Goal: Information Seeking & Learning: Check status

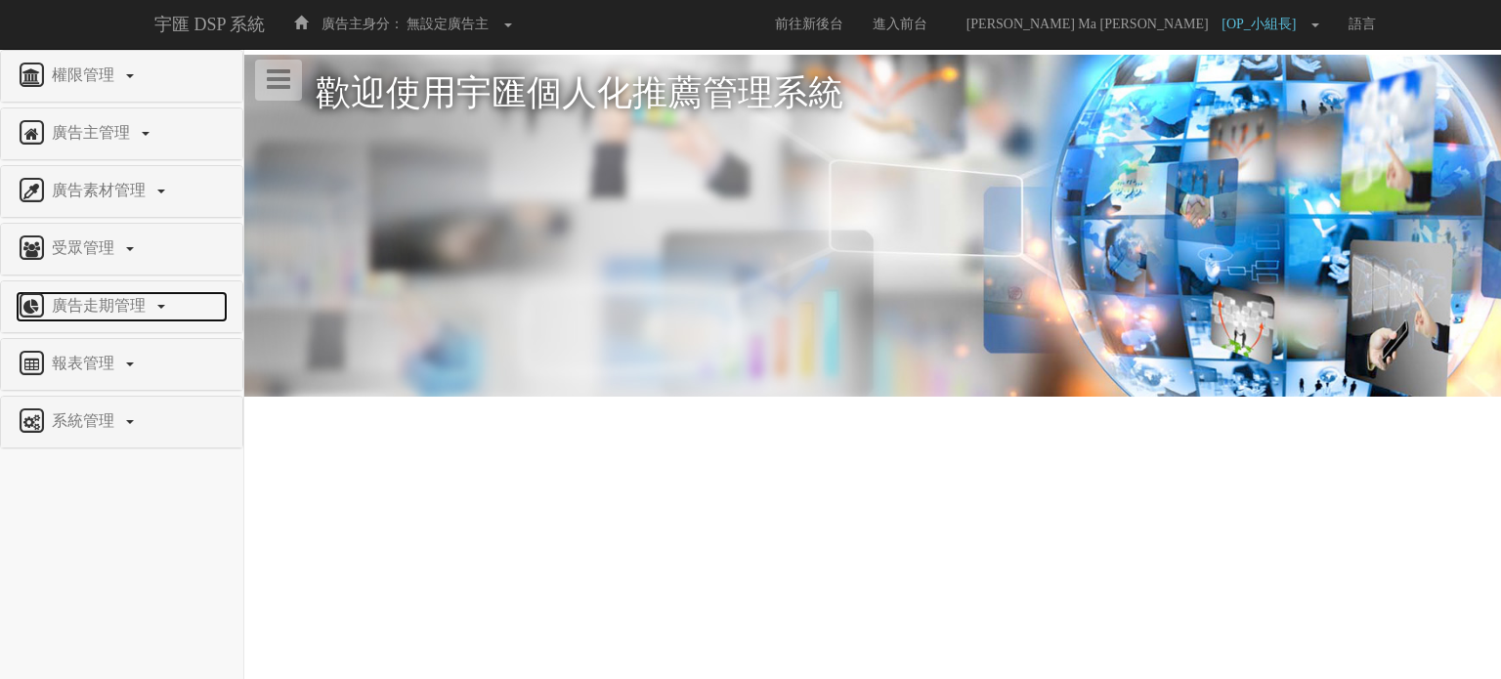
click at [147, 301] on span "廣告走期管理" at bounding box center [101, 305] width 108 height 17
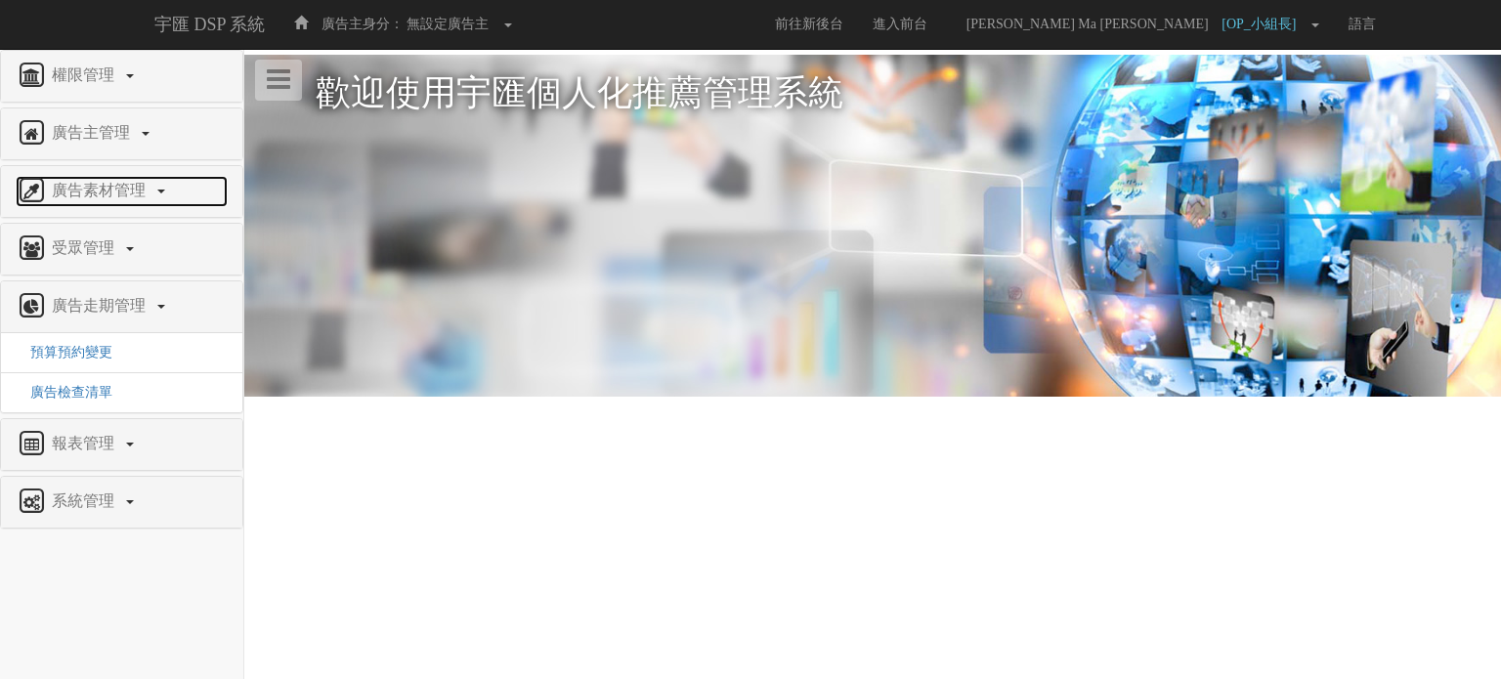
click at [122, 199] on link "廣告素材管理" at bounding box center [122, 191] width 212 height 31
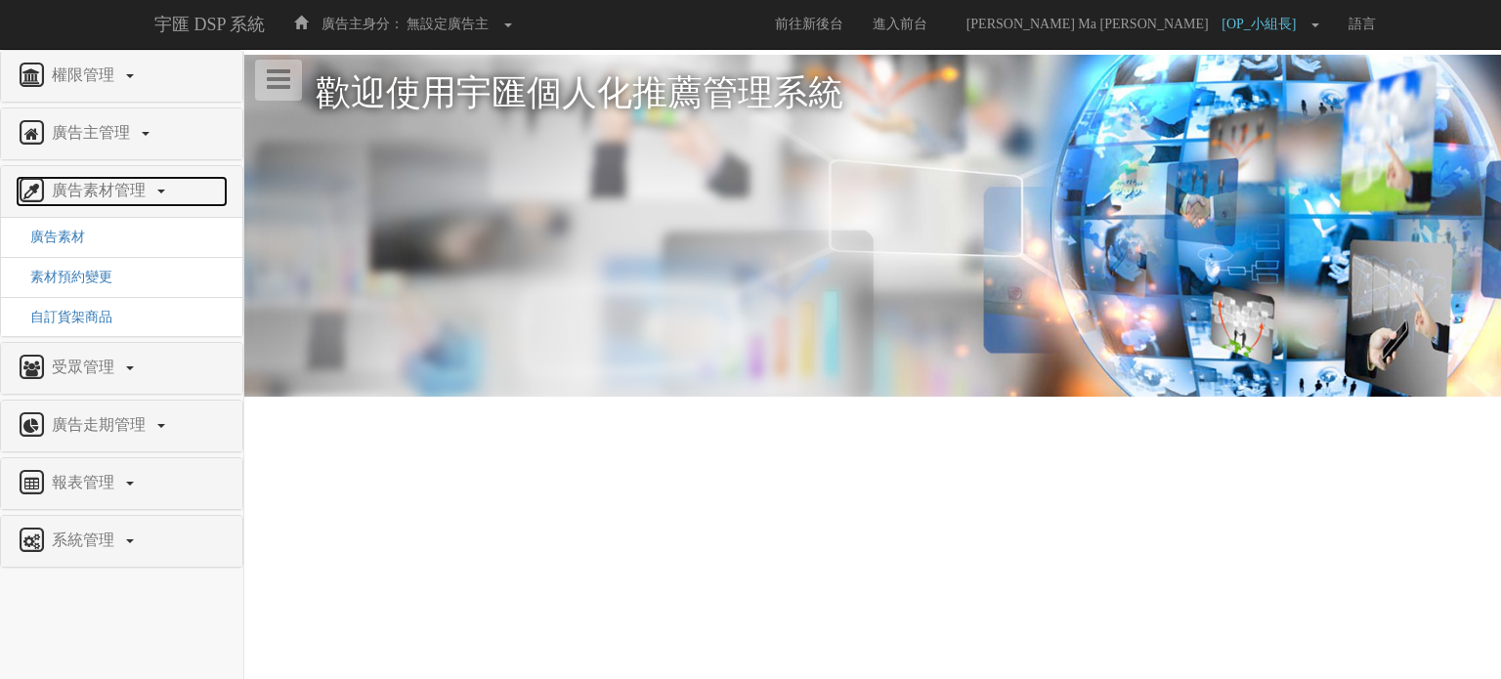
click at [122, 199] on link "廣告素材管理" at bounding box center [122, 191] width 212 height 31
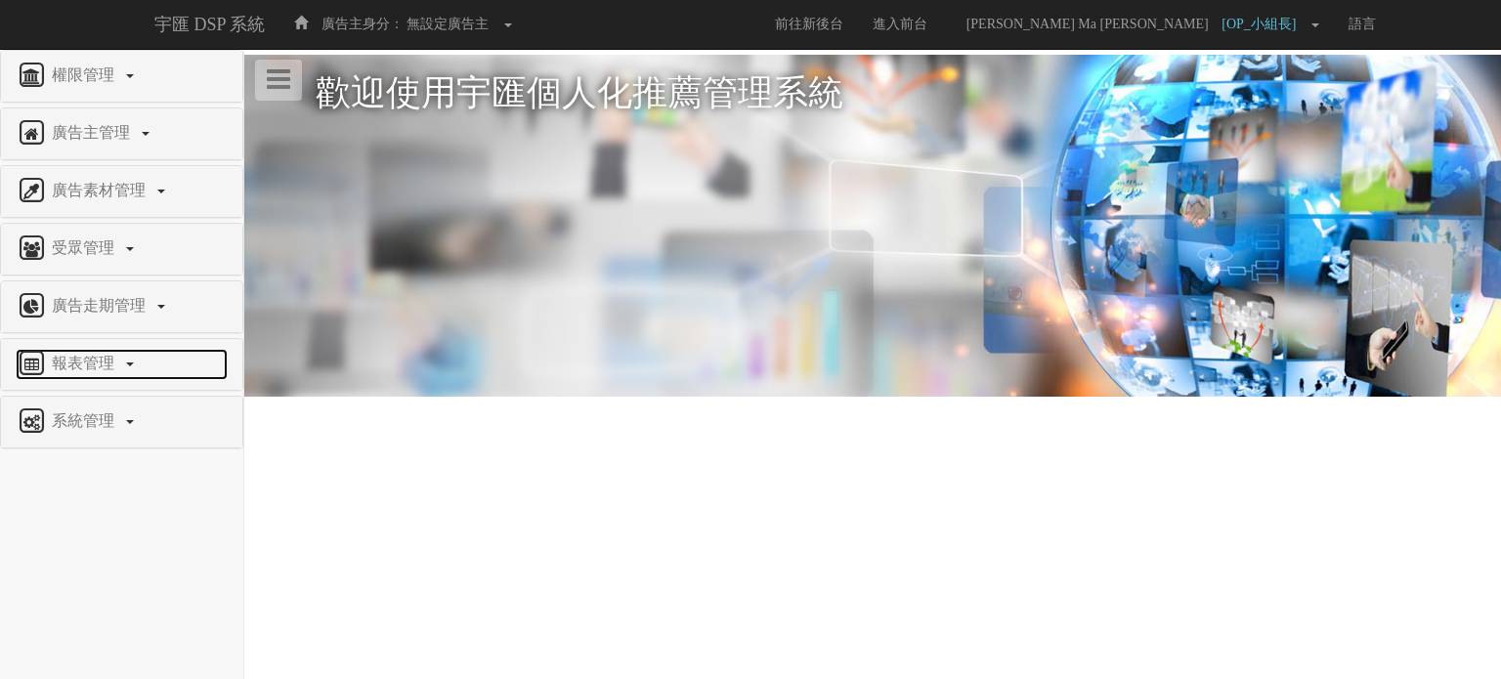
click at [108, 367] on span "報表管理" at bounding box center [85, 363] width 77 height 17
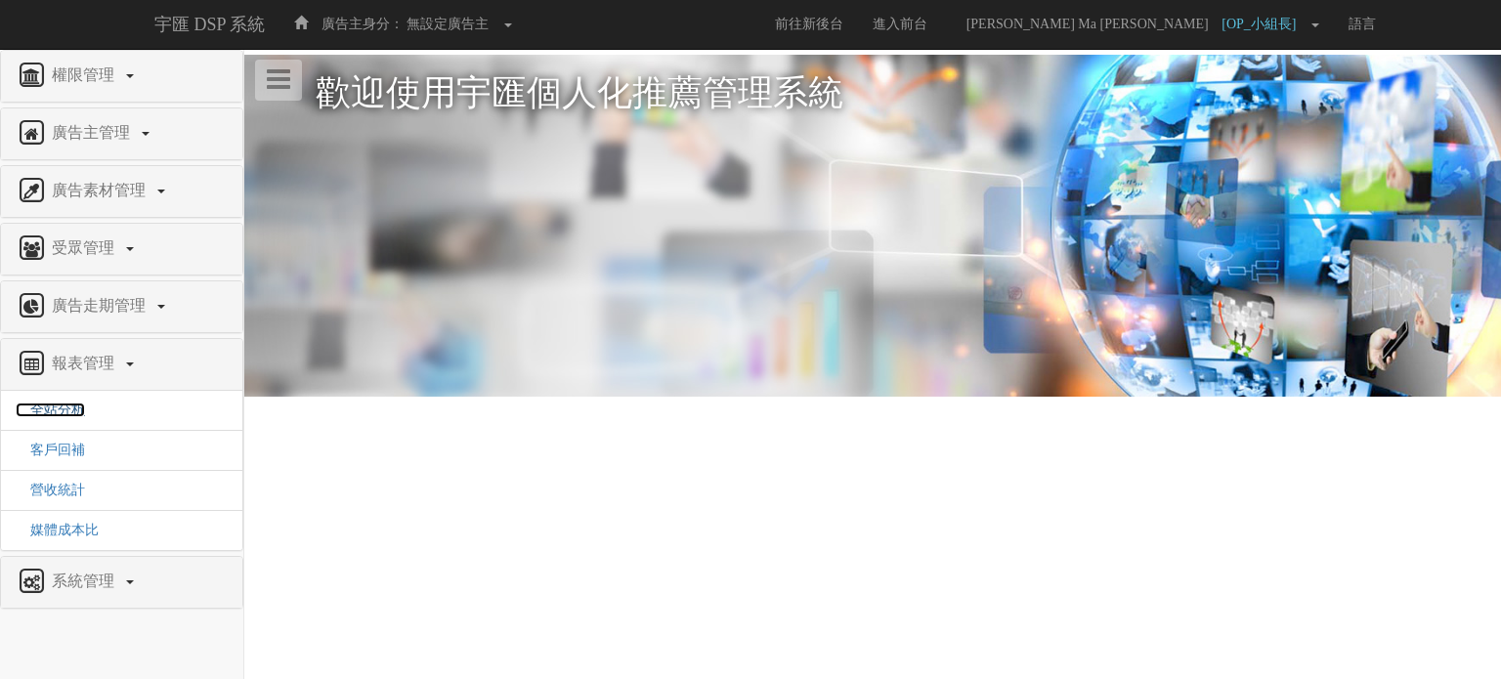
click at [65, 409] on span "全站分析" at bounding box center [50, 410] width 69 height 15
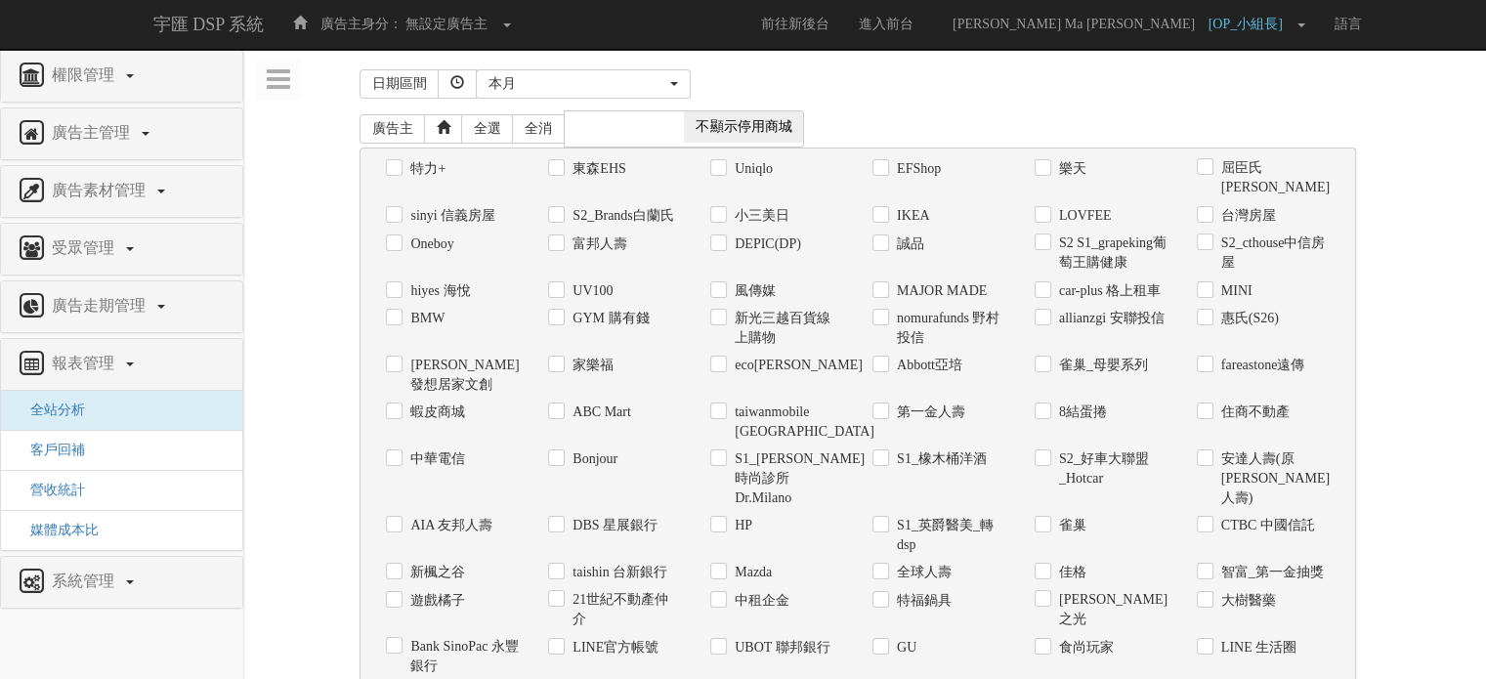
scroll to position [1347, 0]
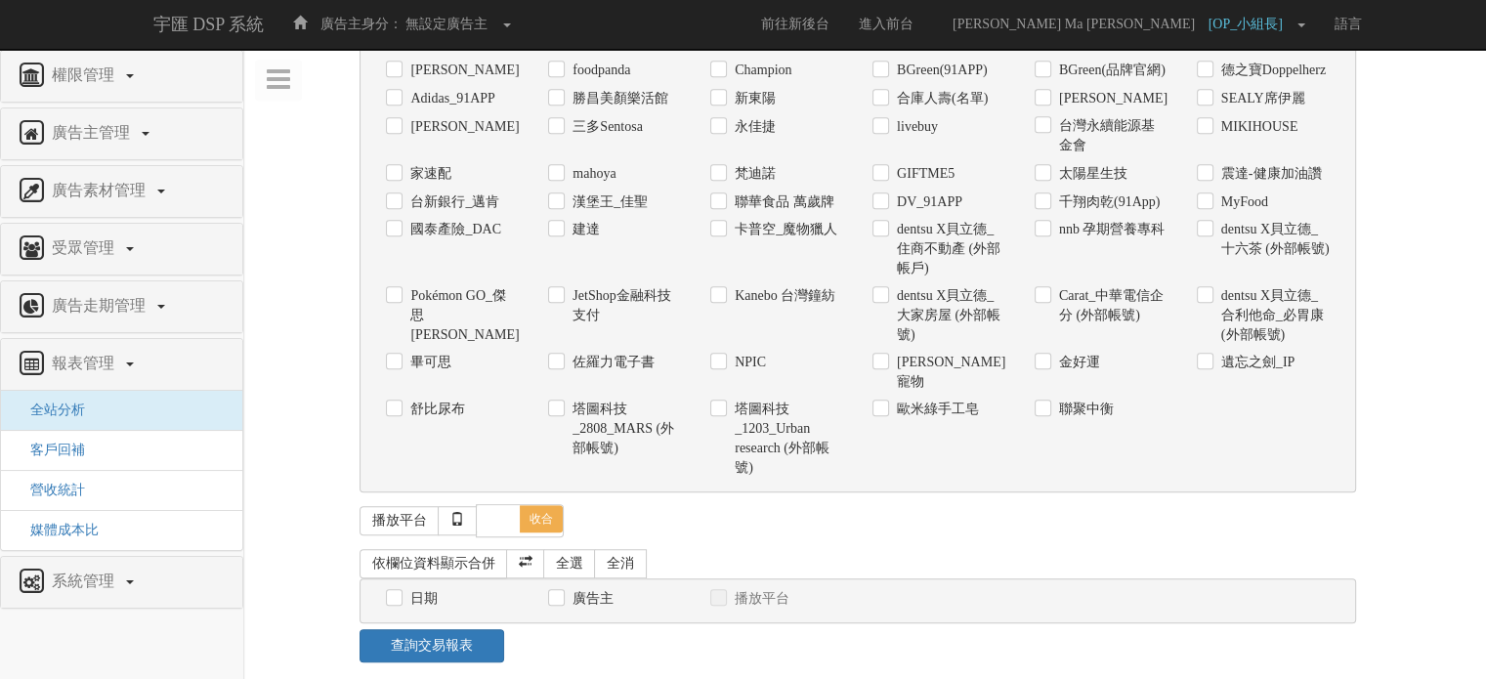
click at [414, 400] on label "舒比尿布" at bounding box center [436, 410] width 60 height 20
click at [399, 404] on input "舒比尿布" at bounding box center [392, 410] width 13 height 13
checkbox input "true"
click at [410, 579] on div "日期 廣告主 播放平台 日期呈現方式： 依日呈現 依周呈現 依月呈現" at bounding box center [858, 602] width 996 height 46
click at [410, 589] on label "日期" at bounding box center [422, 599] width 32 height 20
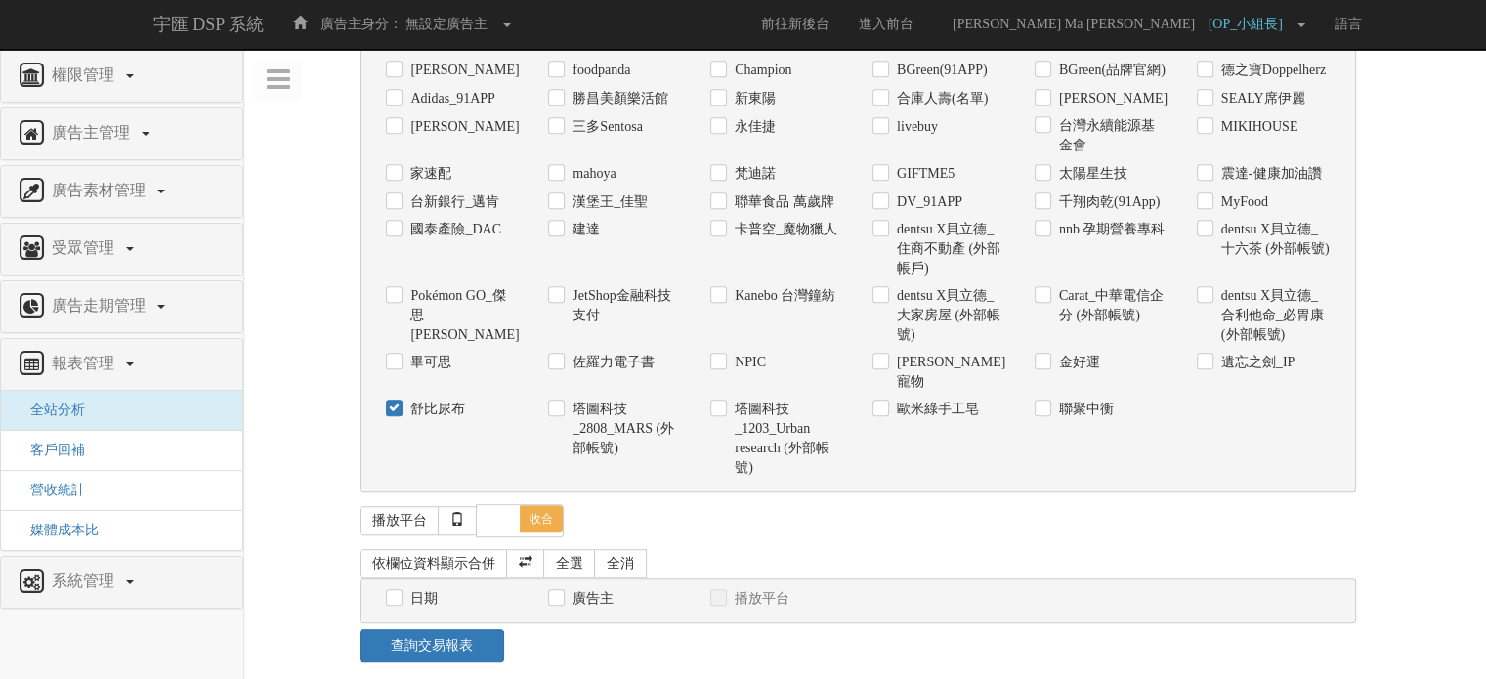
click at [399, 593] on input "日期" at bounding box center [392, 599] width 13 height 13
checkbox input "true"
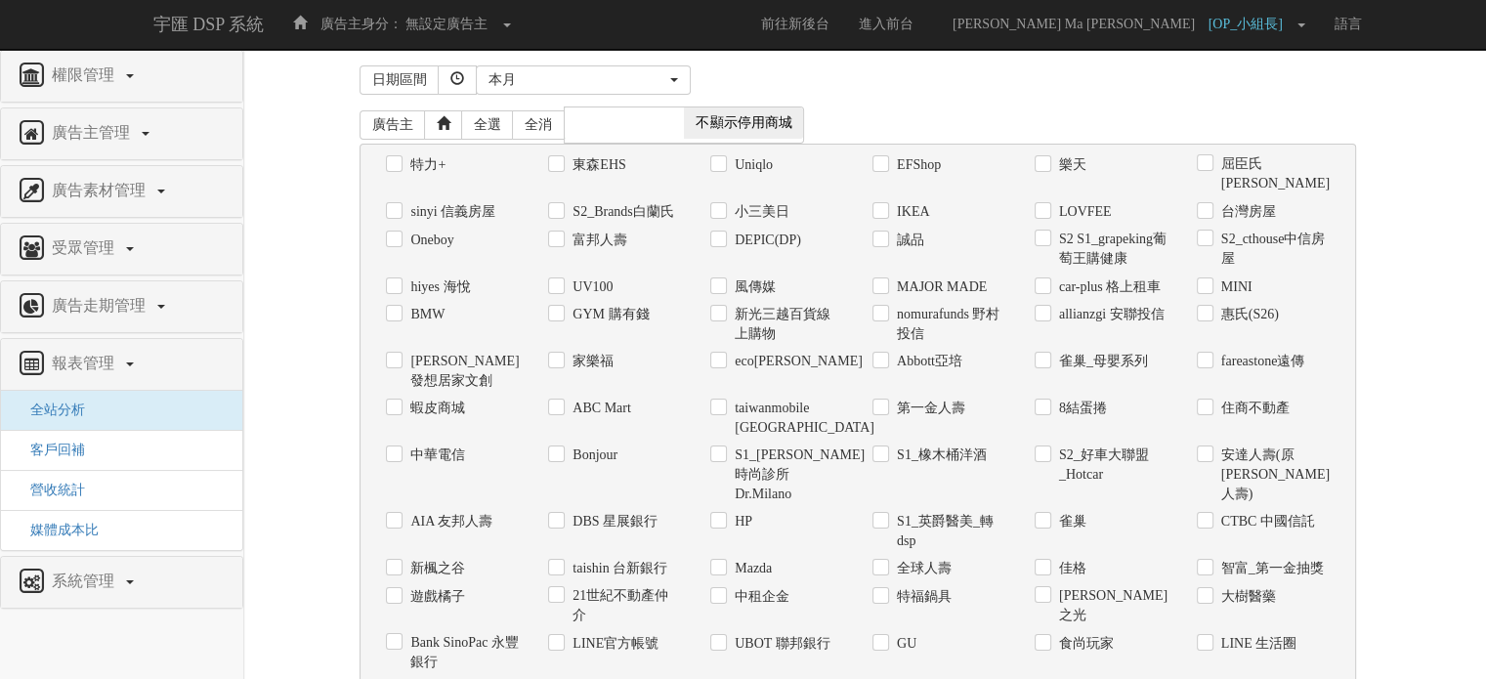
scroll to position [0, 0]
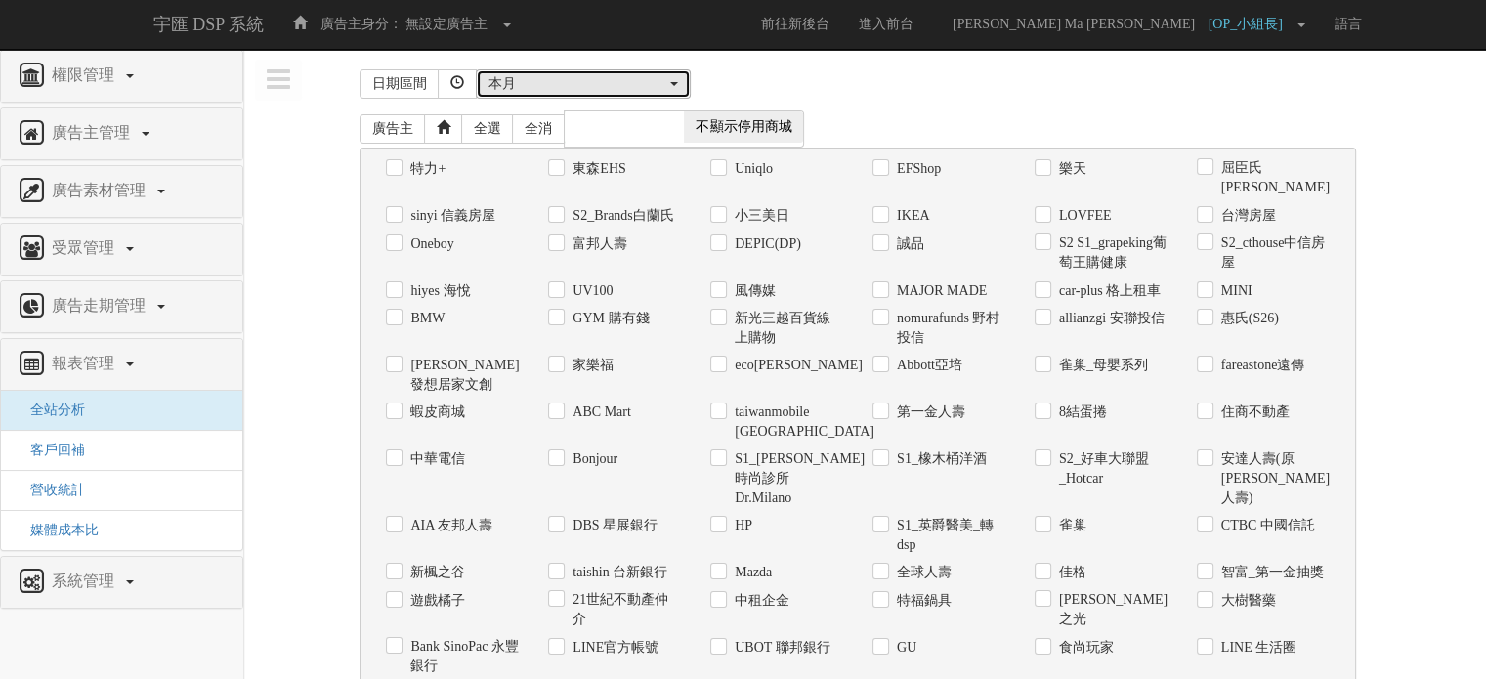
click at [545, 87] on div "本月" at bounding box center [578, 84] width 178 height 20
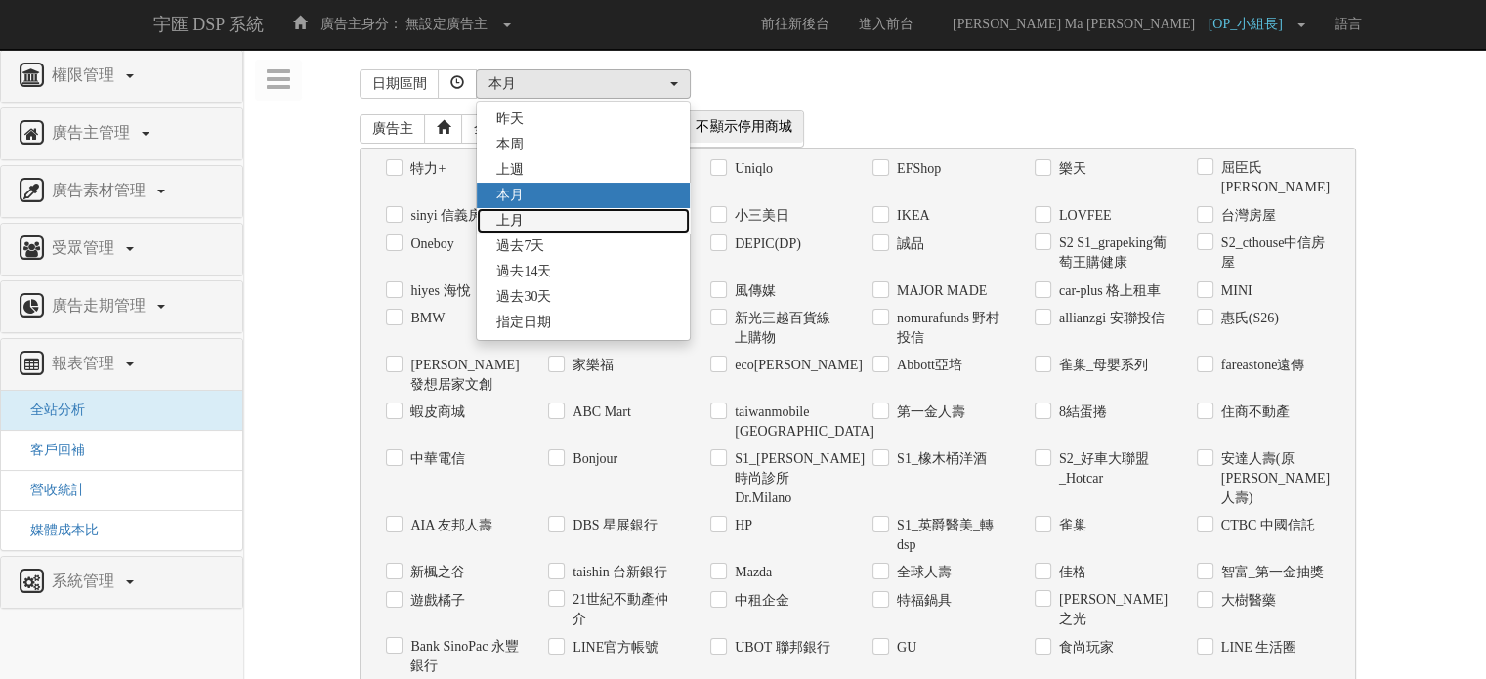
click at [529, 218] on link "上月" at bounding box center [583, 220] width 213 height 25
select select "LastMonth"
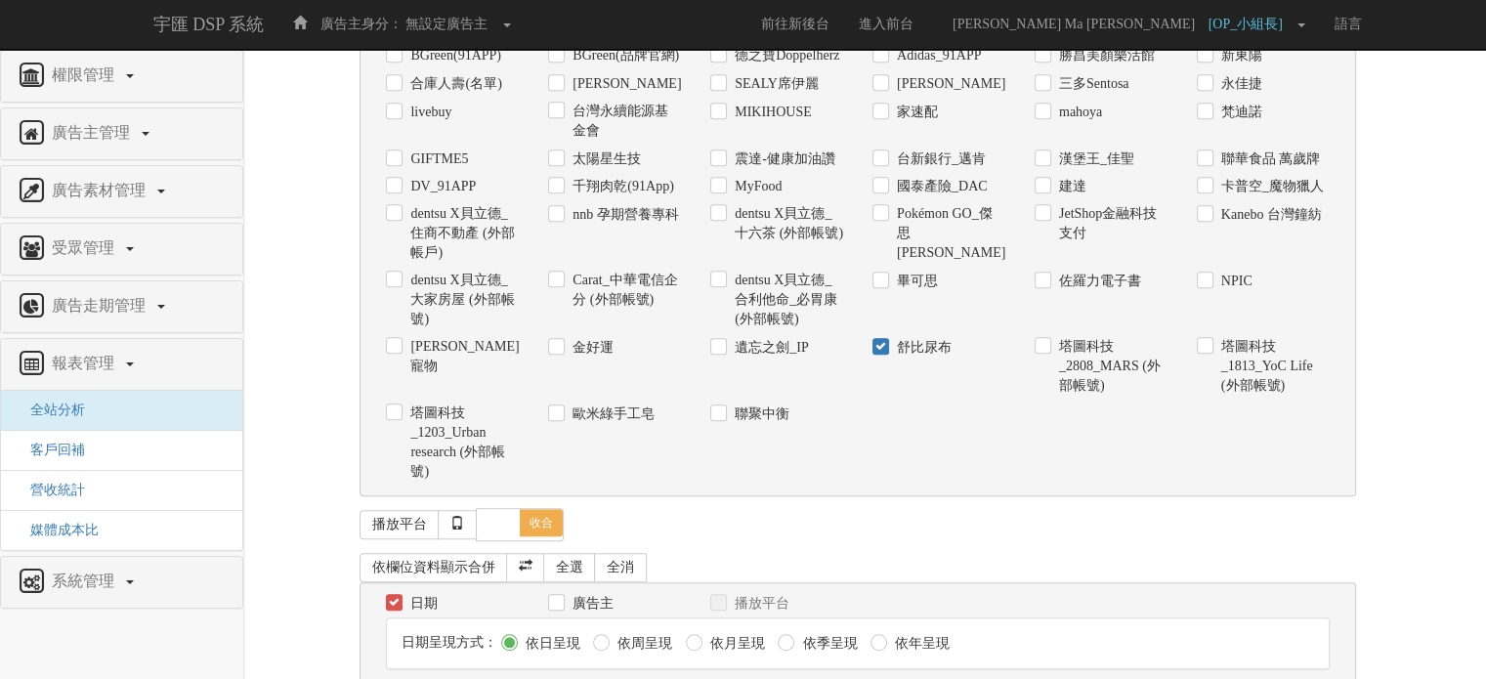
scroll to position [1551, 0]
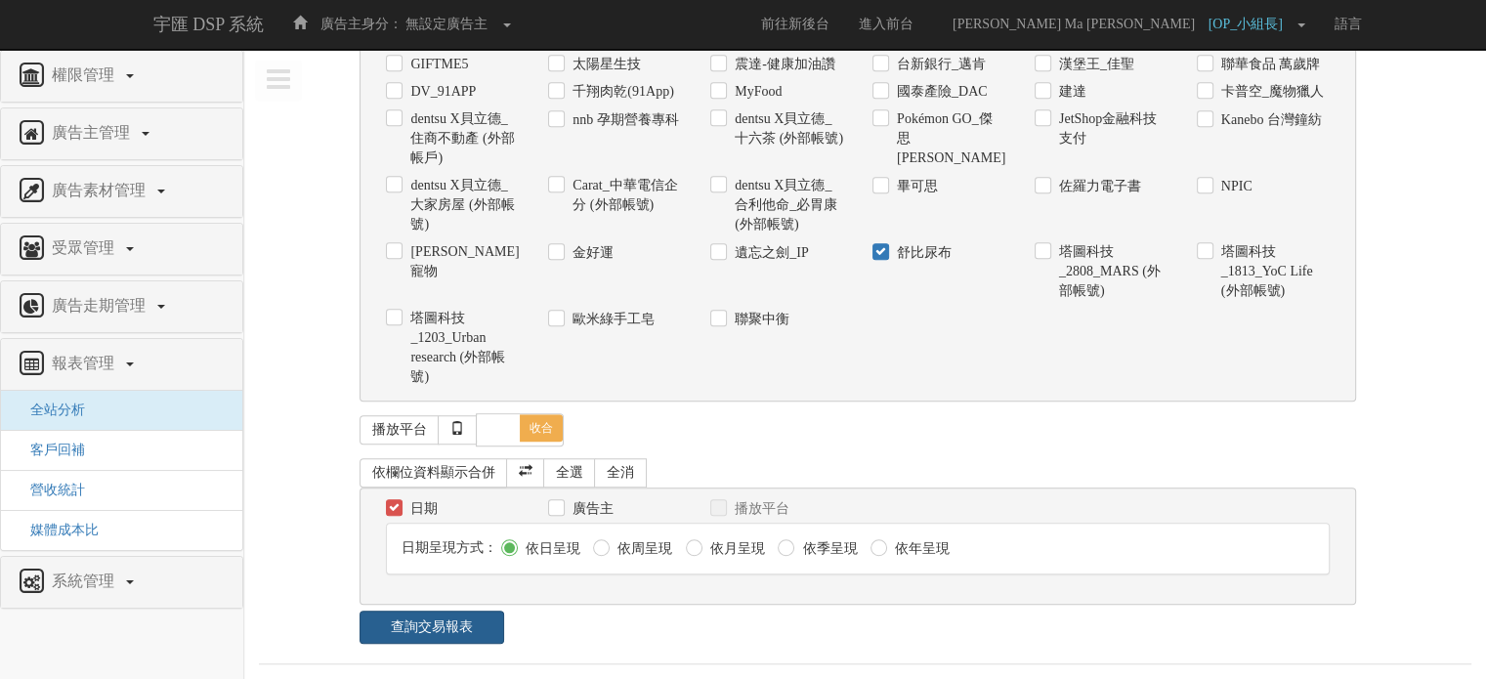
click at [387, 614] on link "查詢交易報表" at bounding box center [432, 627] width 144 height 33
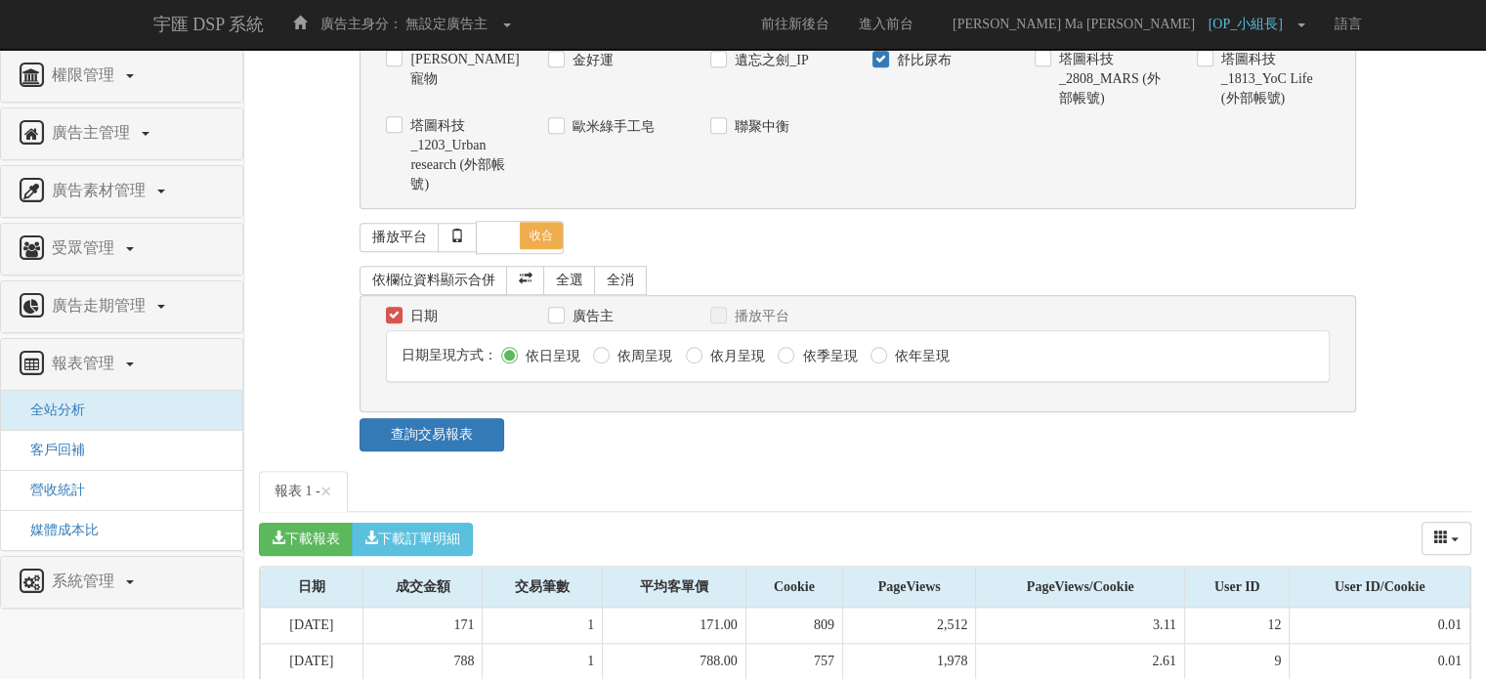
scroll to position [2040, 0]
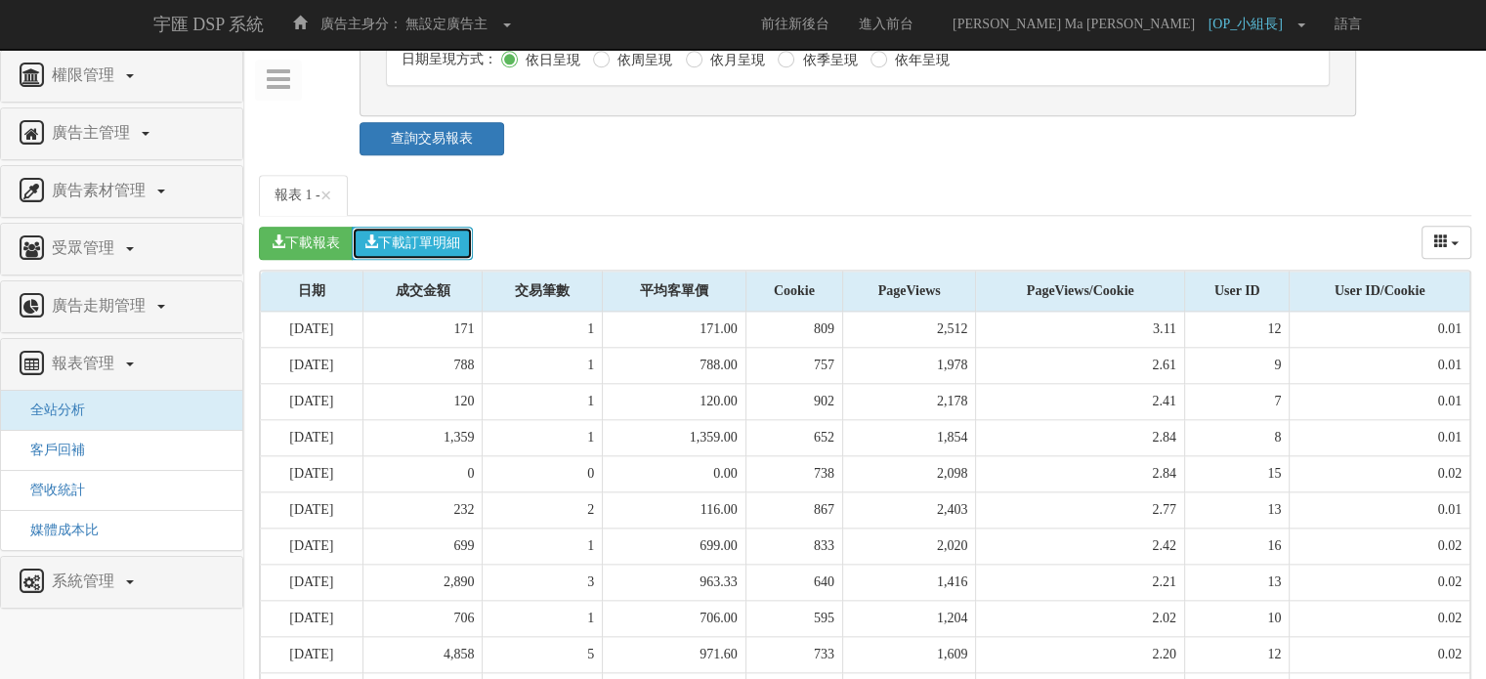
click at [438, 237] on button "下載訂單明細" at bounding box center [412, 243] width 121 height 33
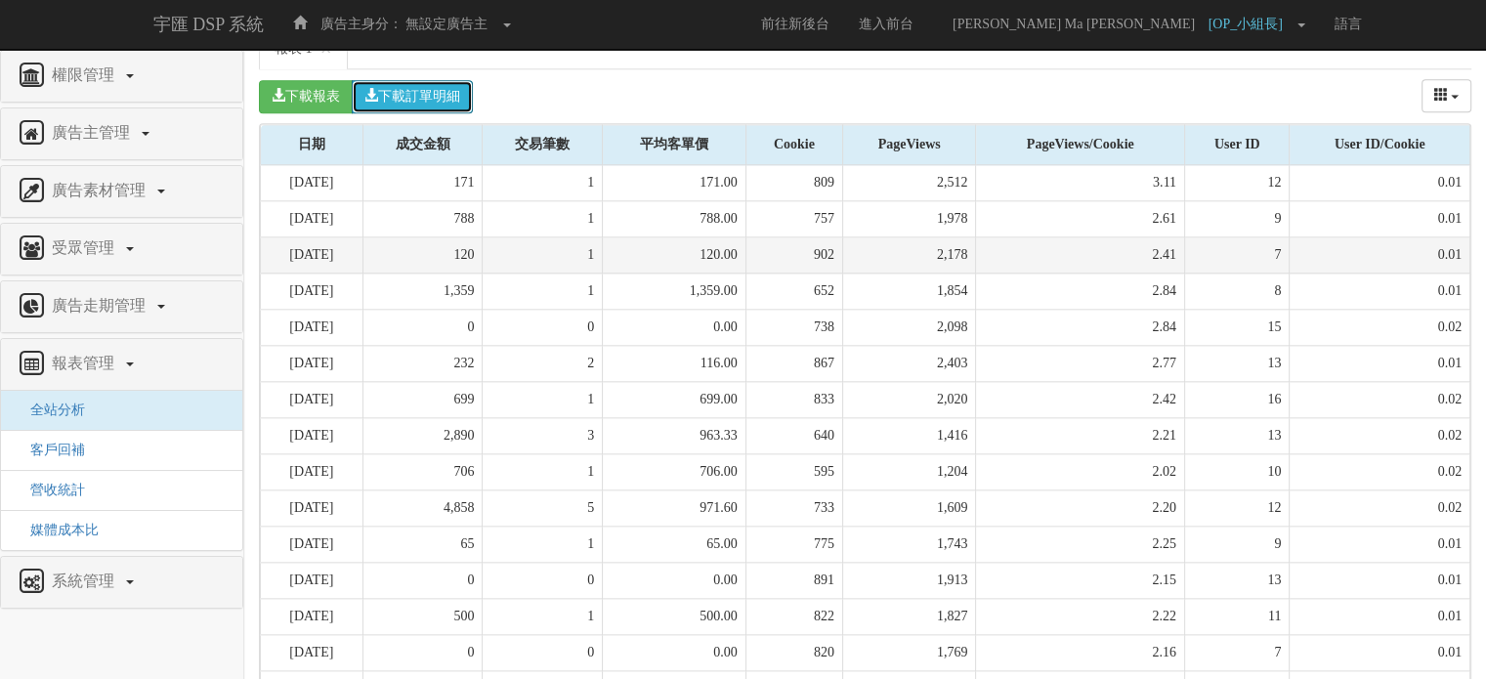
scroll to position [2189, 0]
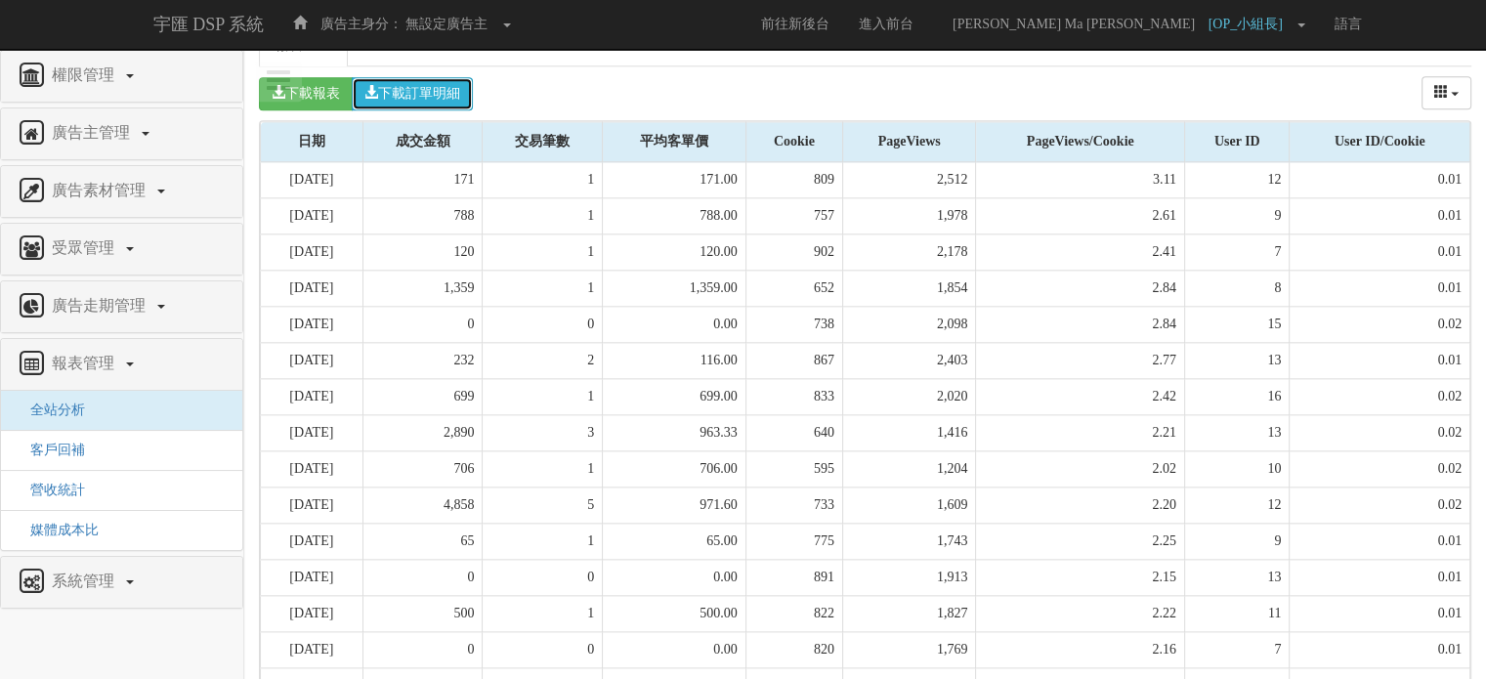
click at [443, 93] on button "下載訂單明細" at bounding box center [412, 93] width 121 height 33
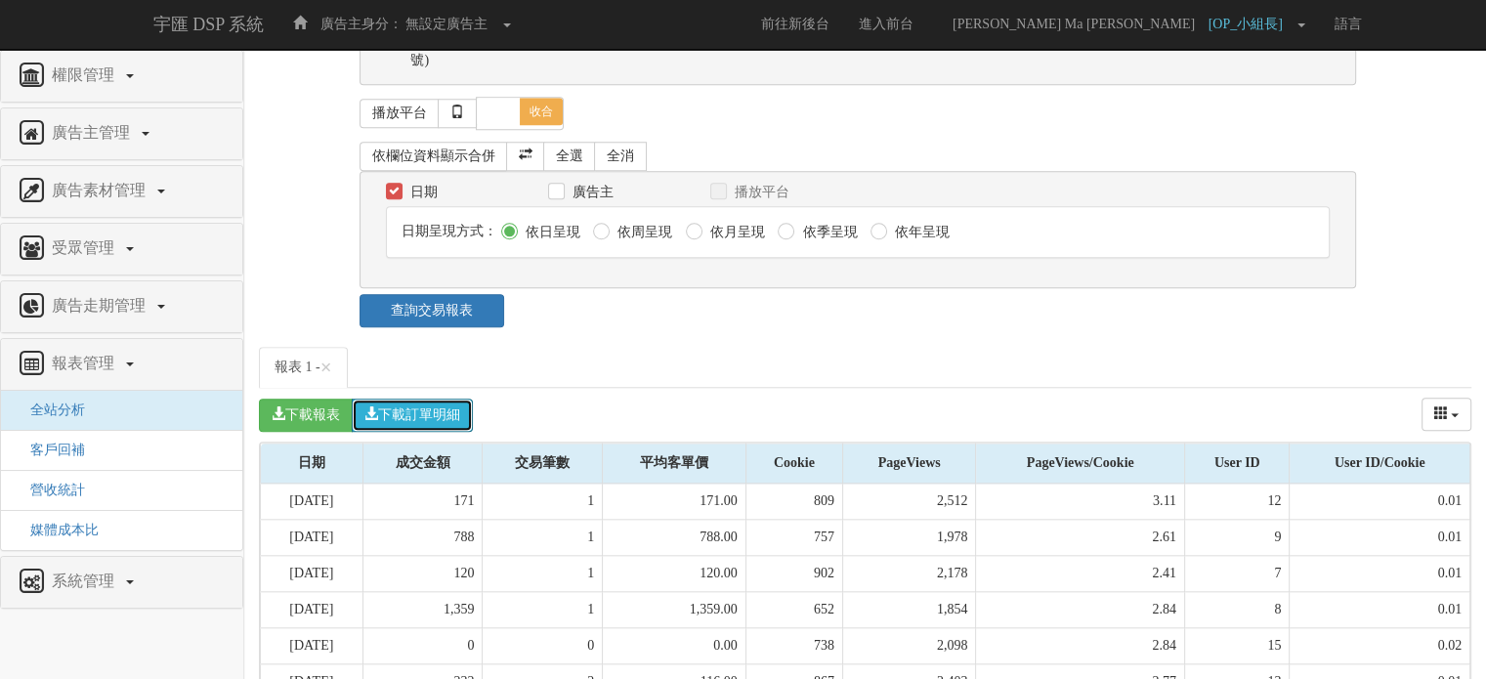
scroll to position [1896, 0]
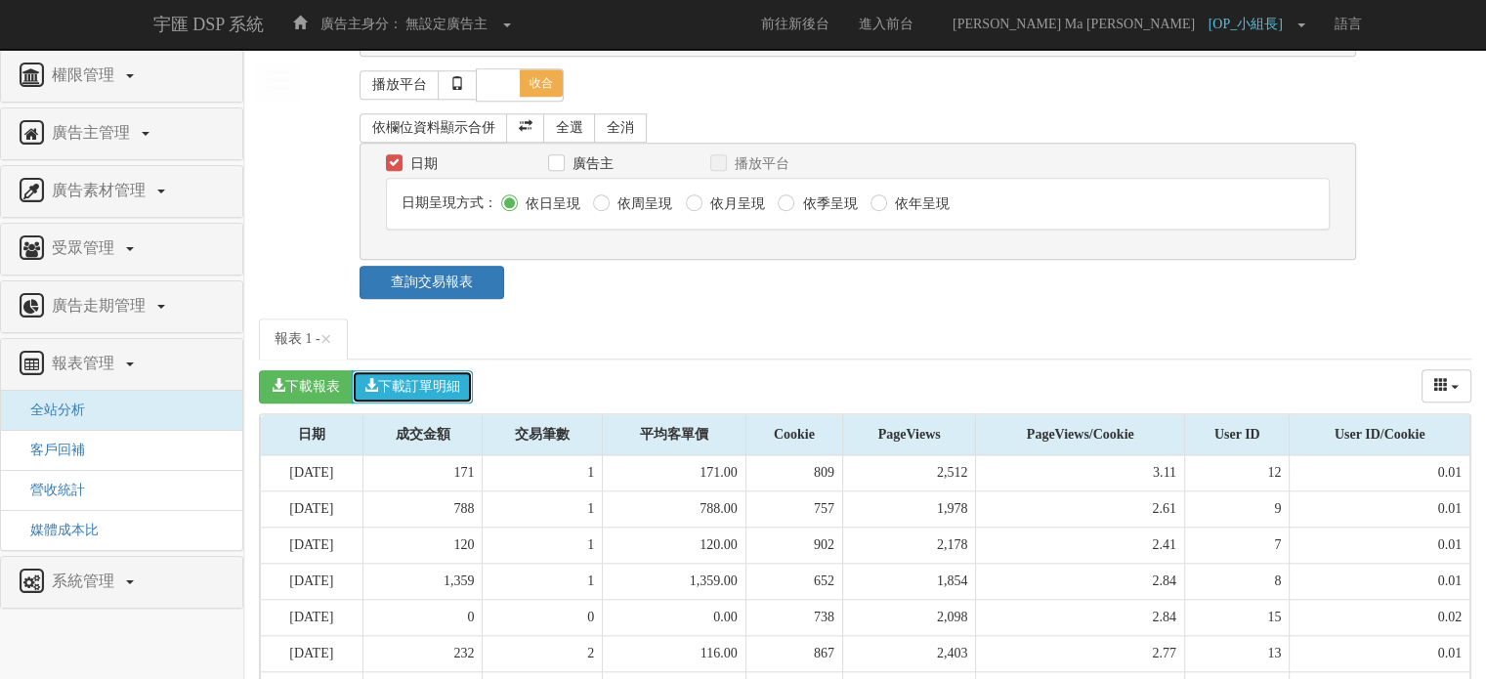
click at [441, 389] on button "下載訂單明細" at bounding box center [412, 386] width 121 height 33
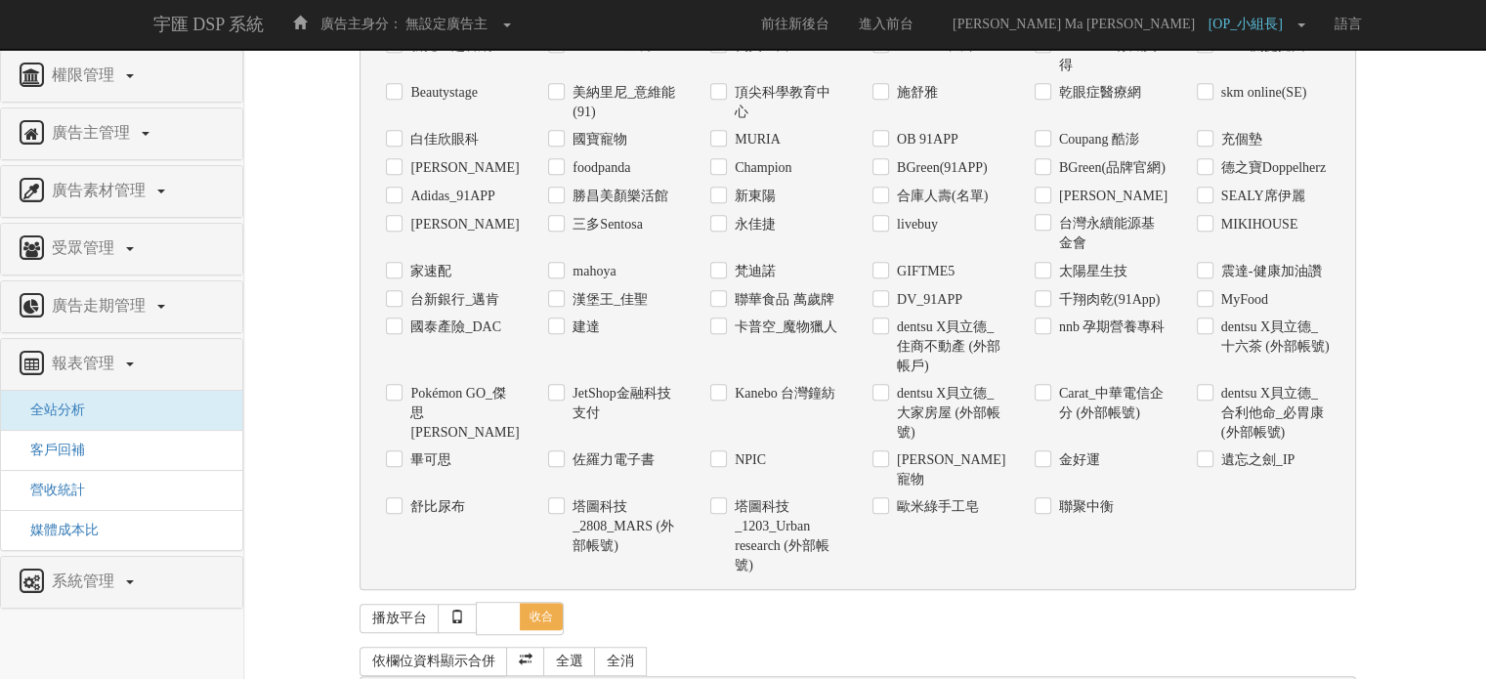
scroll to position [1347, 0]
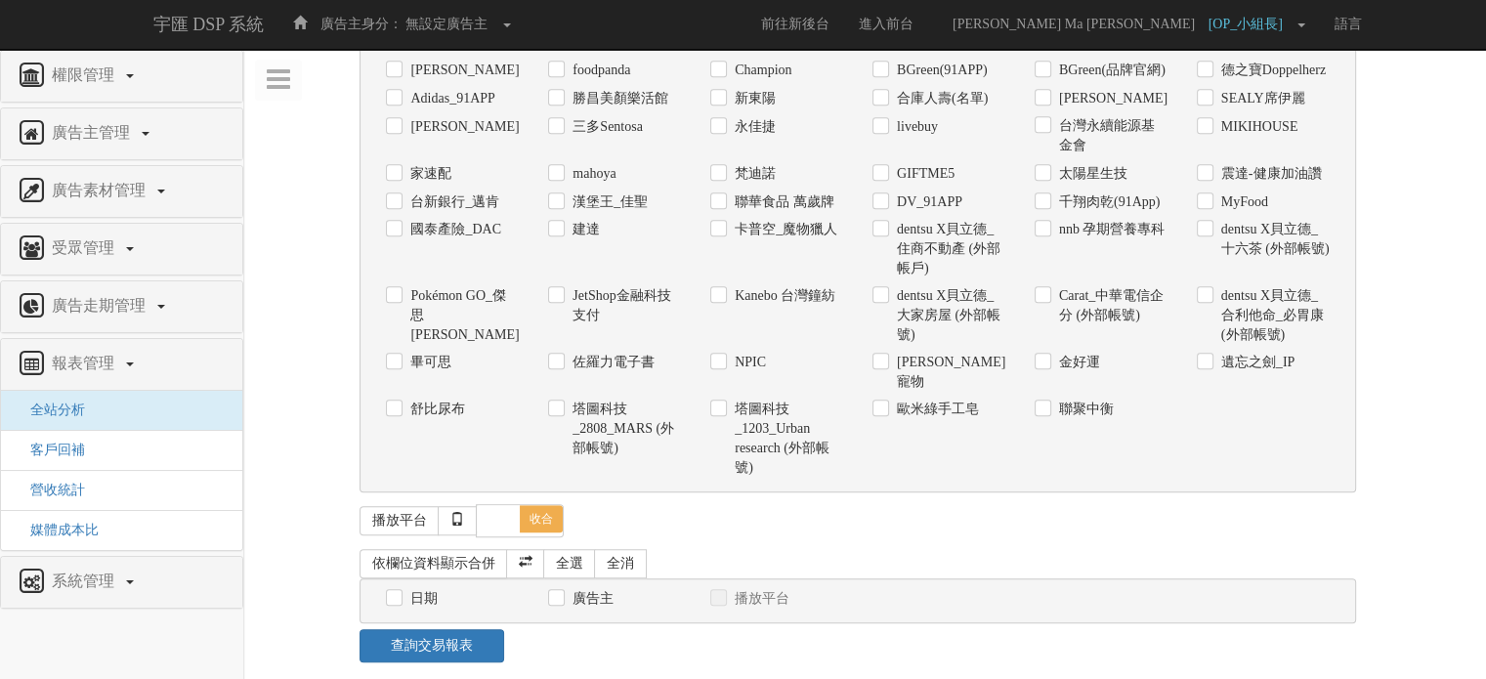
click at [426, 400] on label "舒比尿布" at bounding box center [436, 410] width 60 height 20
click at [399, 404] on input "舒比尿布" at bounding box center [392, 410] width 13 height 13
checkbox input "true"
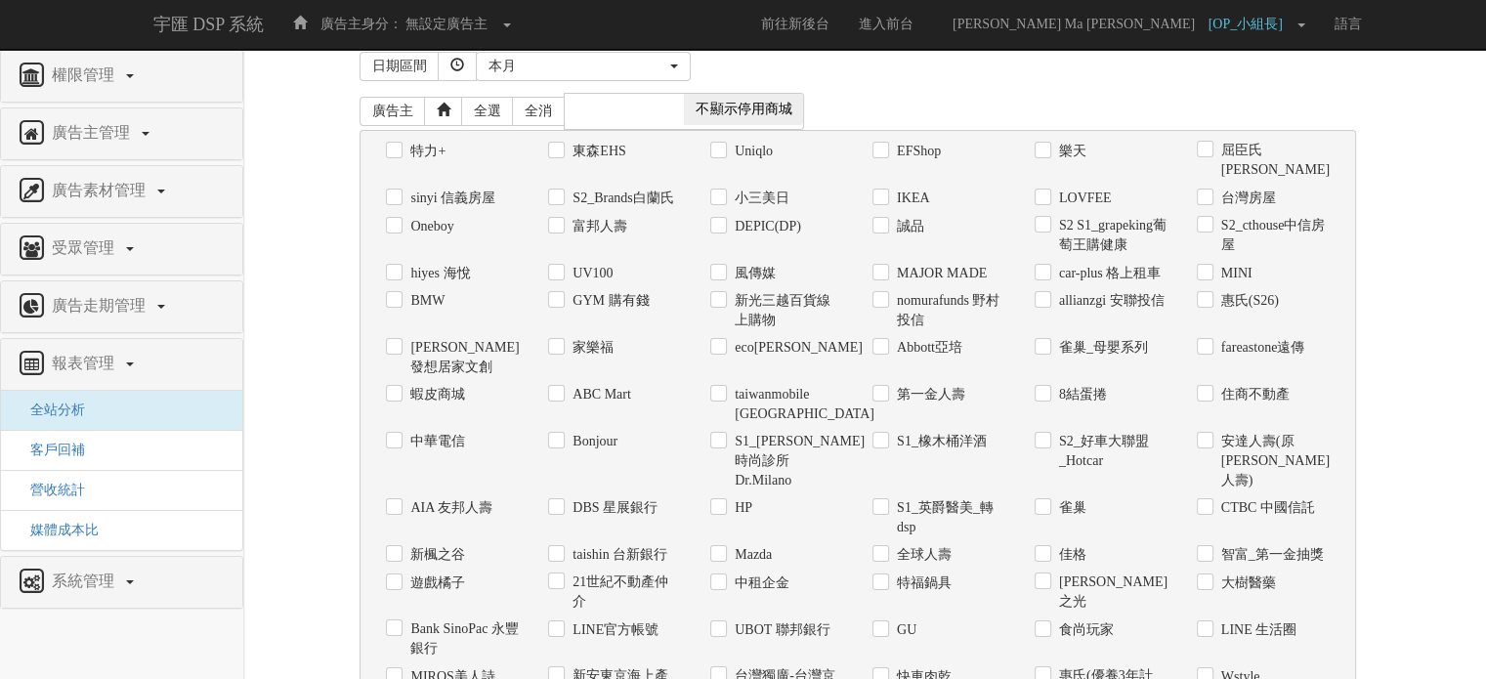
scroll to position [0, 0]
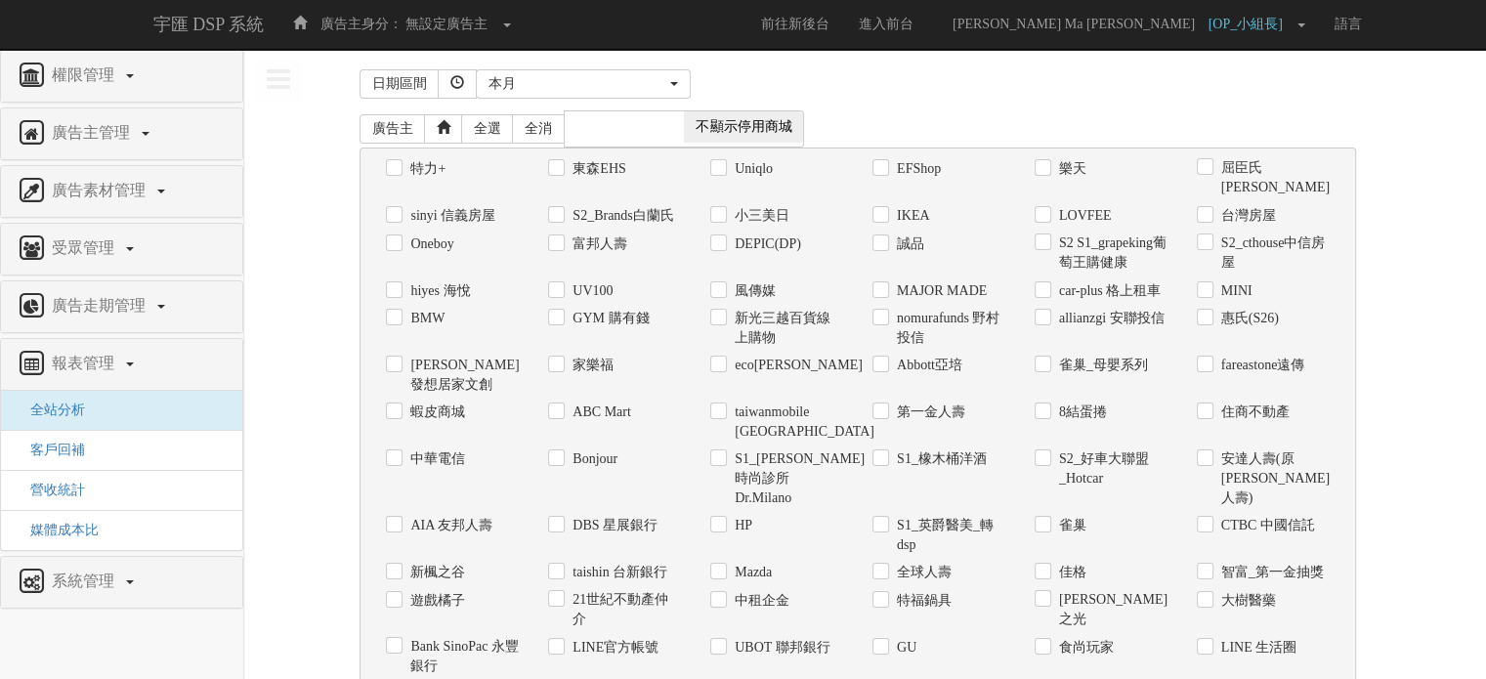
click at [514, 67] on div "日期區間 [DATE] 本[PERSON_NAME] 本月 上月 過去7天 過去14天 過去30天 指定日期 本月" at bounding box center [865, 84] width 1011 height 41
click at [514, 69] on button "本月" at bounding box center [583, 83] width 215 height 29
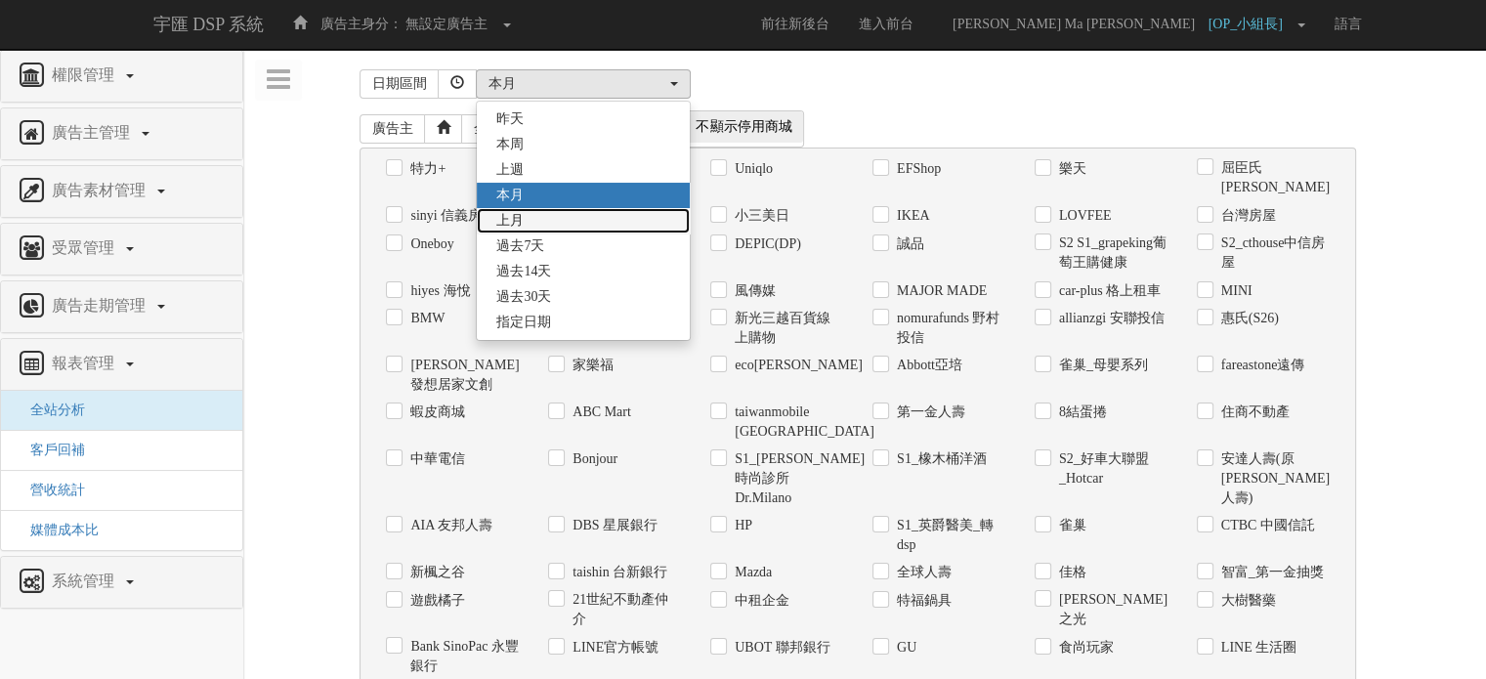
click at [521, 214] on span "上月" at bounding box center [509, 221] width 27 height 20
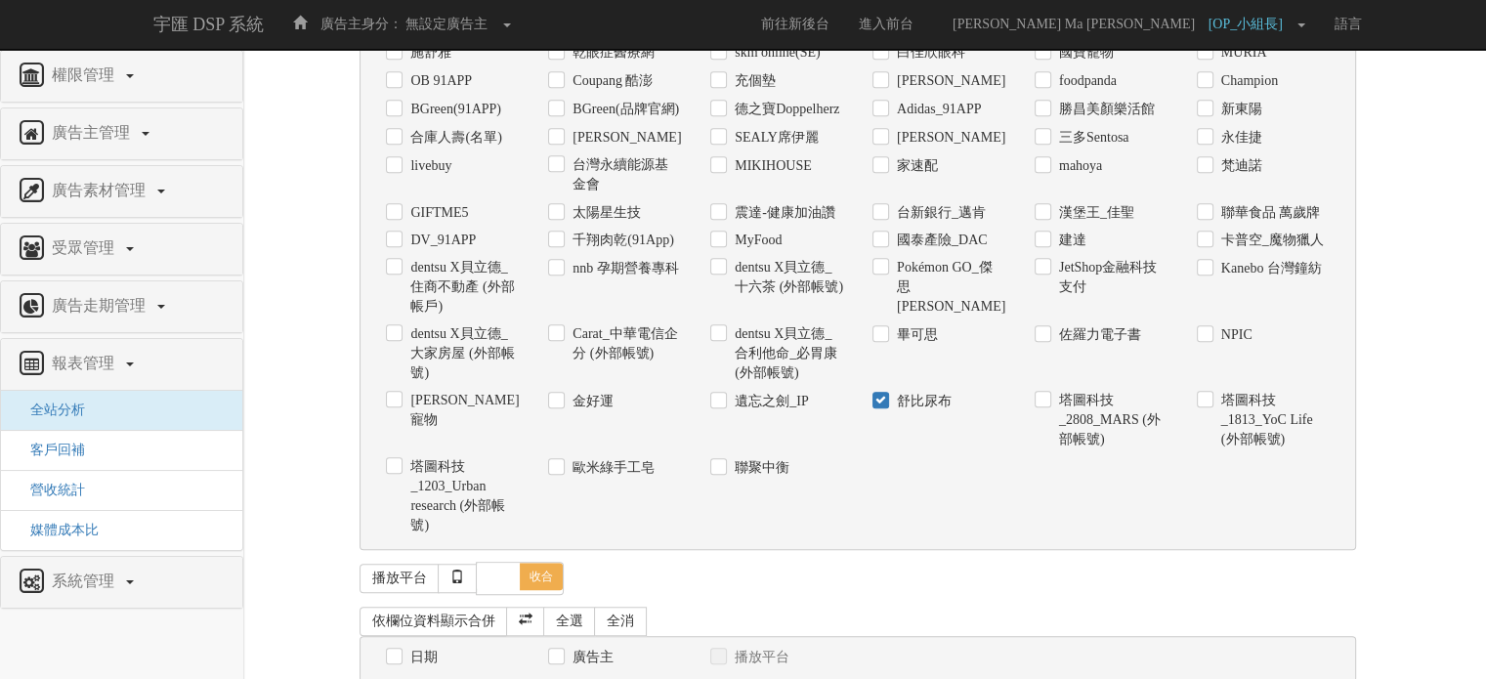
scroll to position [1478, 0]
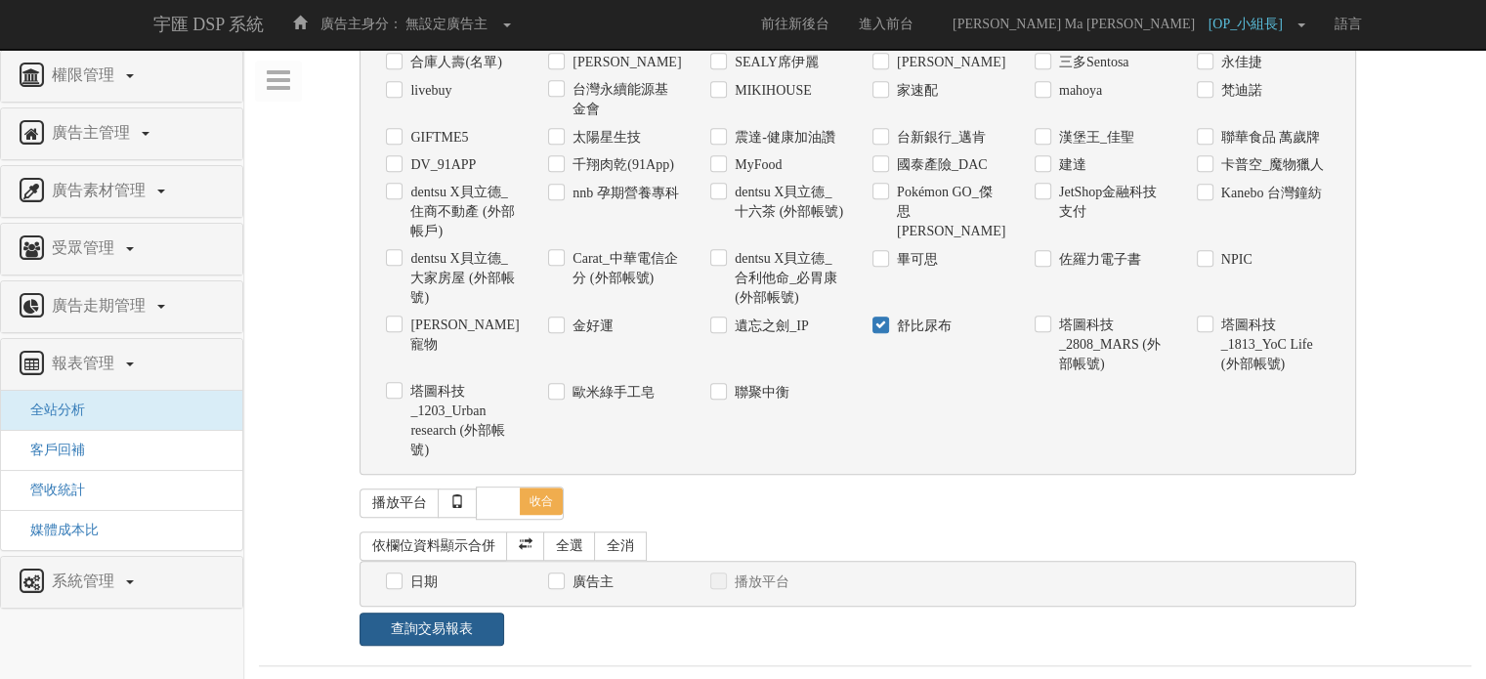
click at [419, 625] on link "查詢交易報表" at bounding box center [432, 629] width 144 height 33
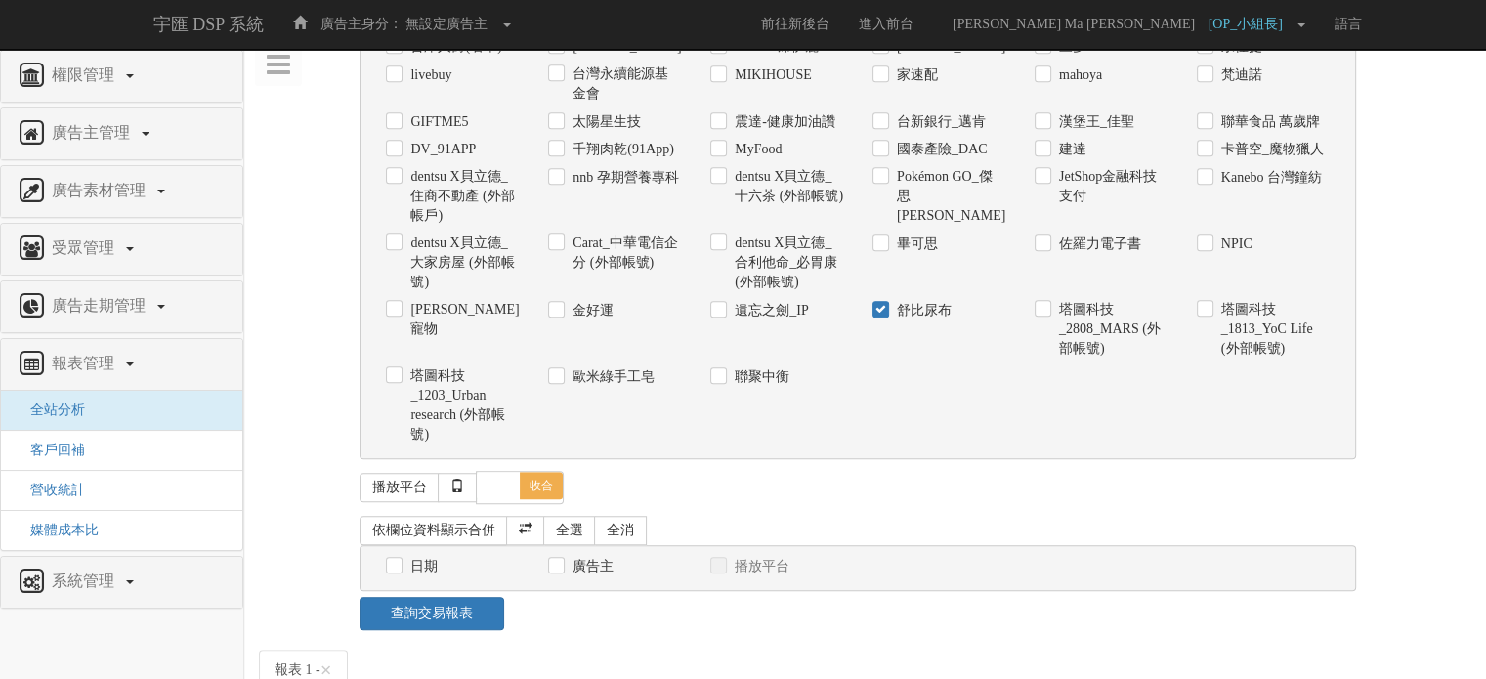
scroll to position [1650, 0]
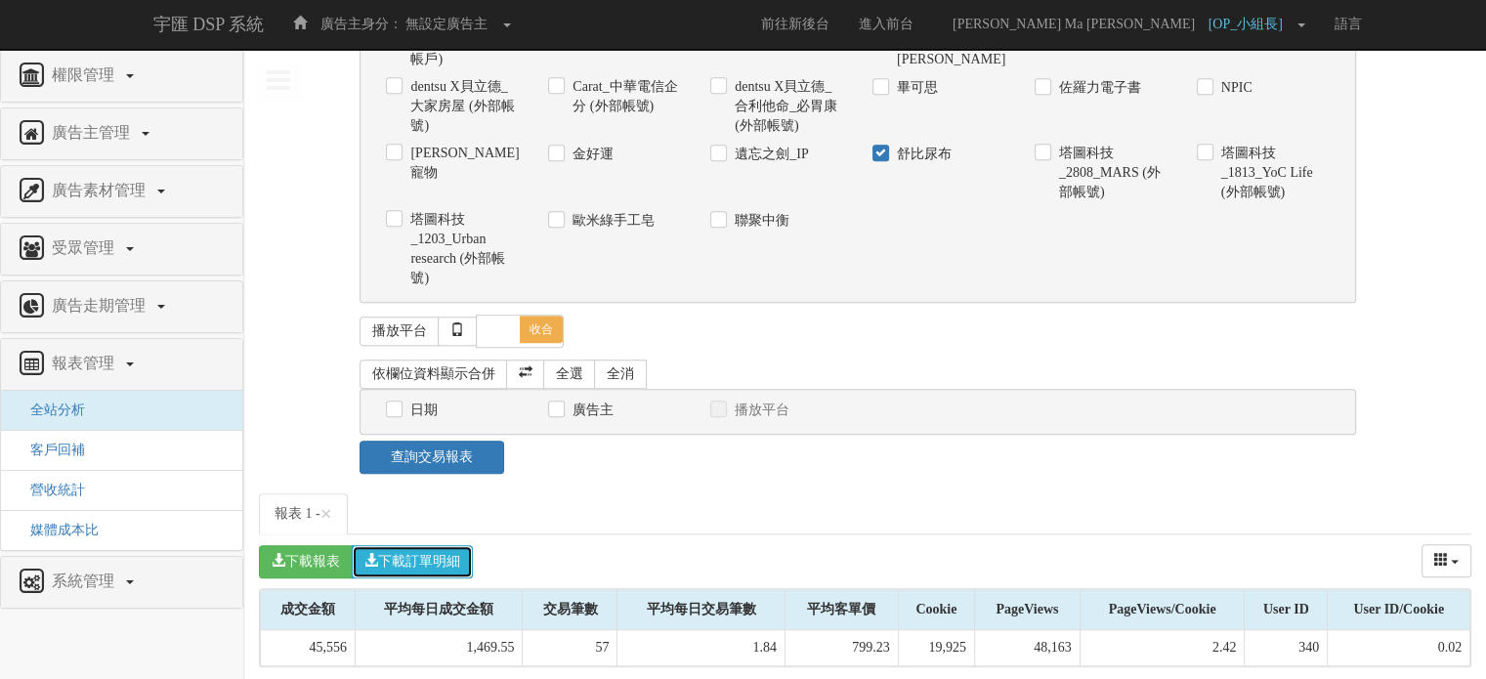
click at [473, 551] on button "下載訂單明細" at bounding box center [412, 561] width 121 height 33
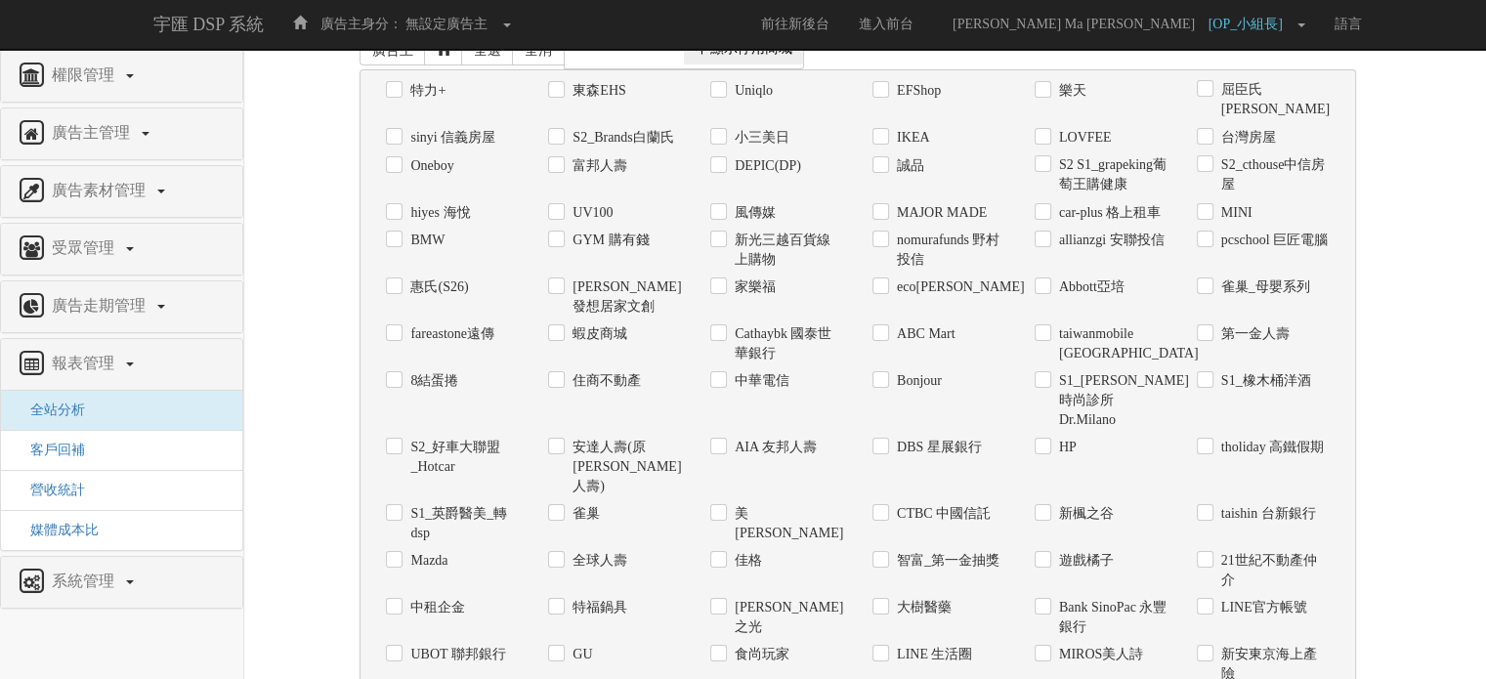
scroll to position [0, 0]
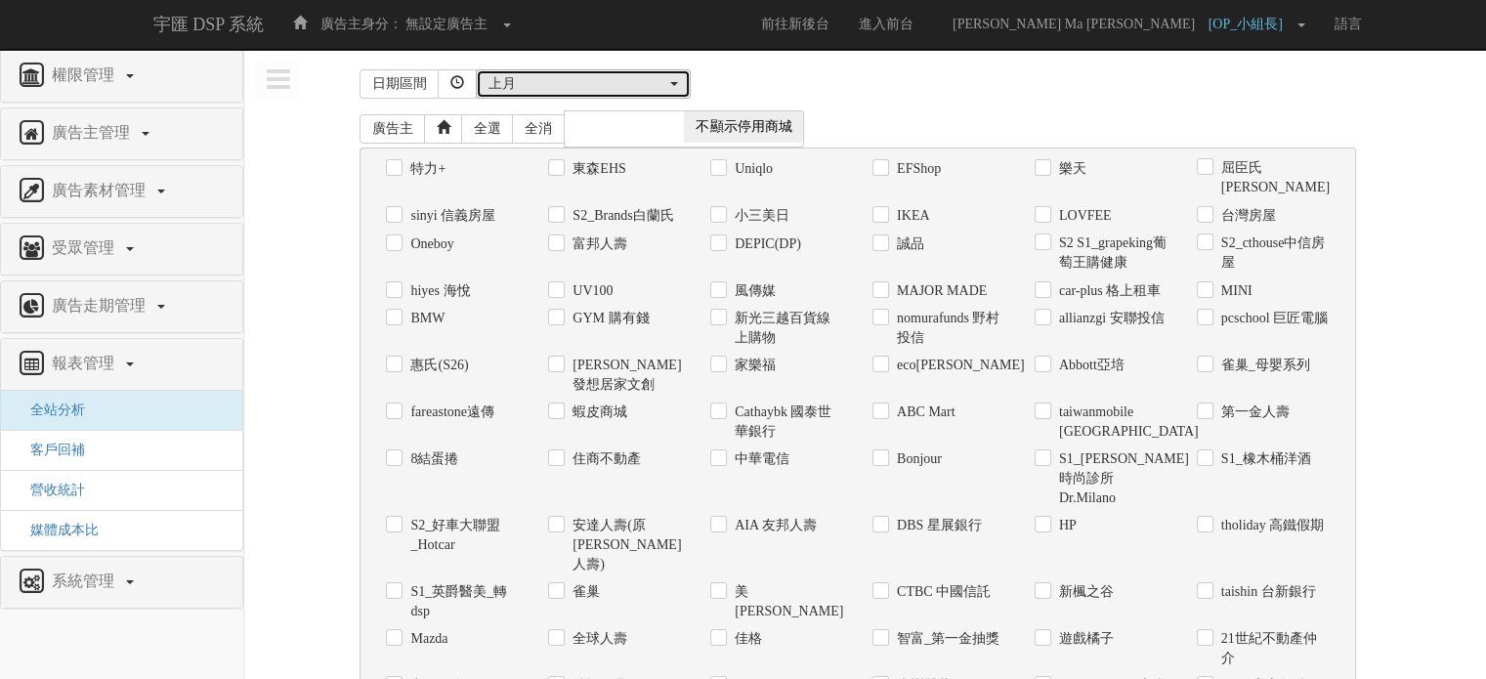
click at [529, 77] on div "上月" at bounding box center [578, 84] width 178 height 20
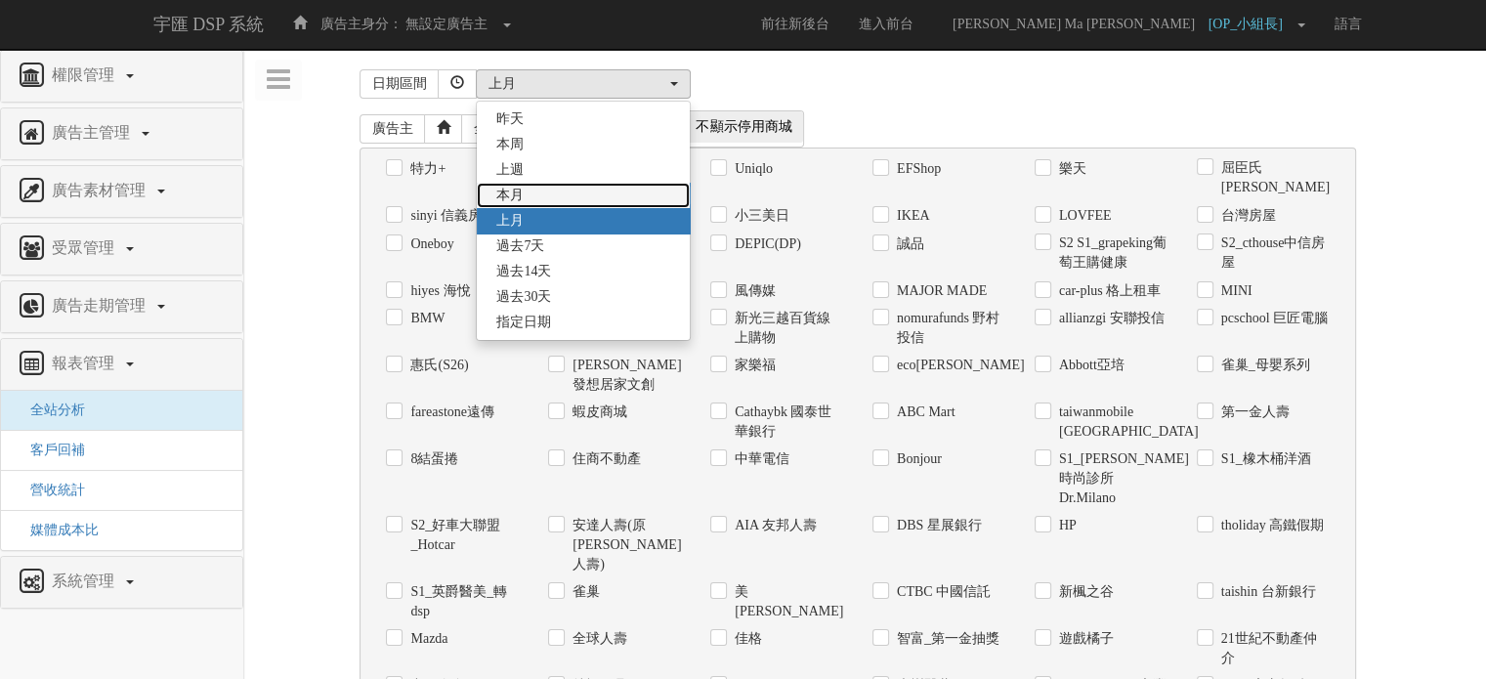
click at [518, 192] on span "本月" at bounding box center [509, 196] width 27 height 20
select select "ThisMonth"
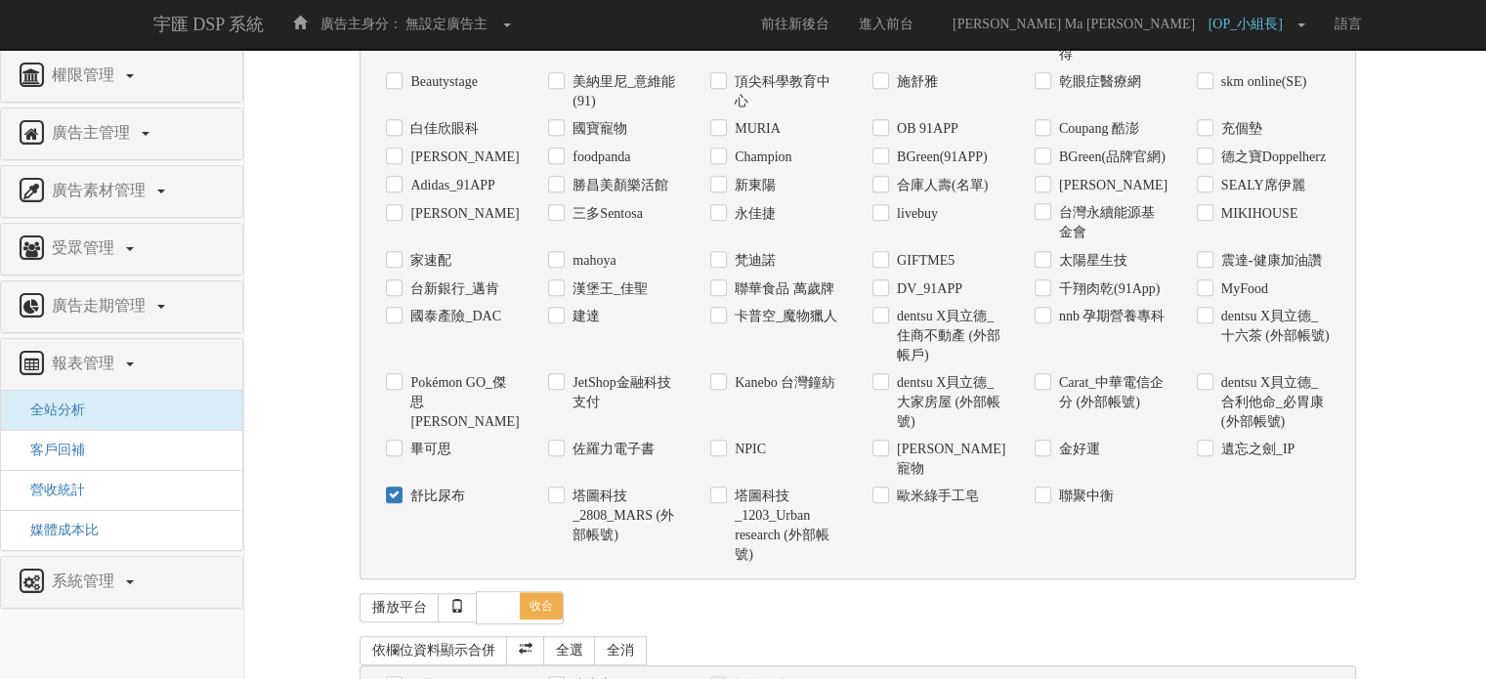
scroll to position [1421, 0]
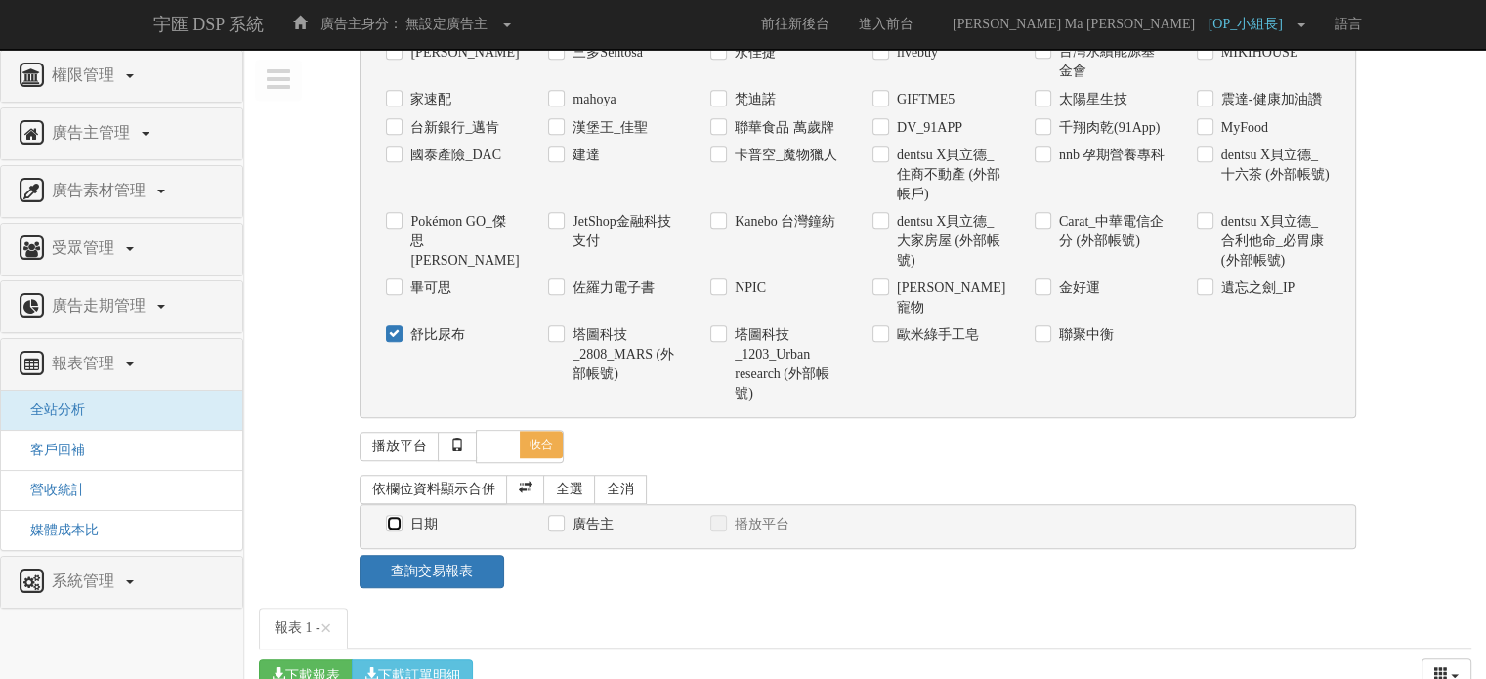
click at [395, 519] on input "日期" at bounding box center [392, 525] width 13 height 13
checkbox input "true"
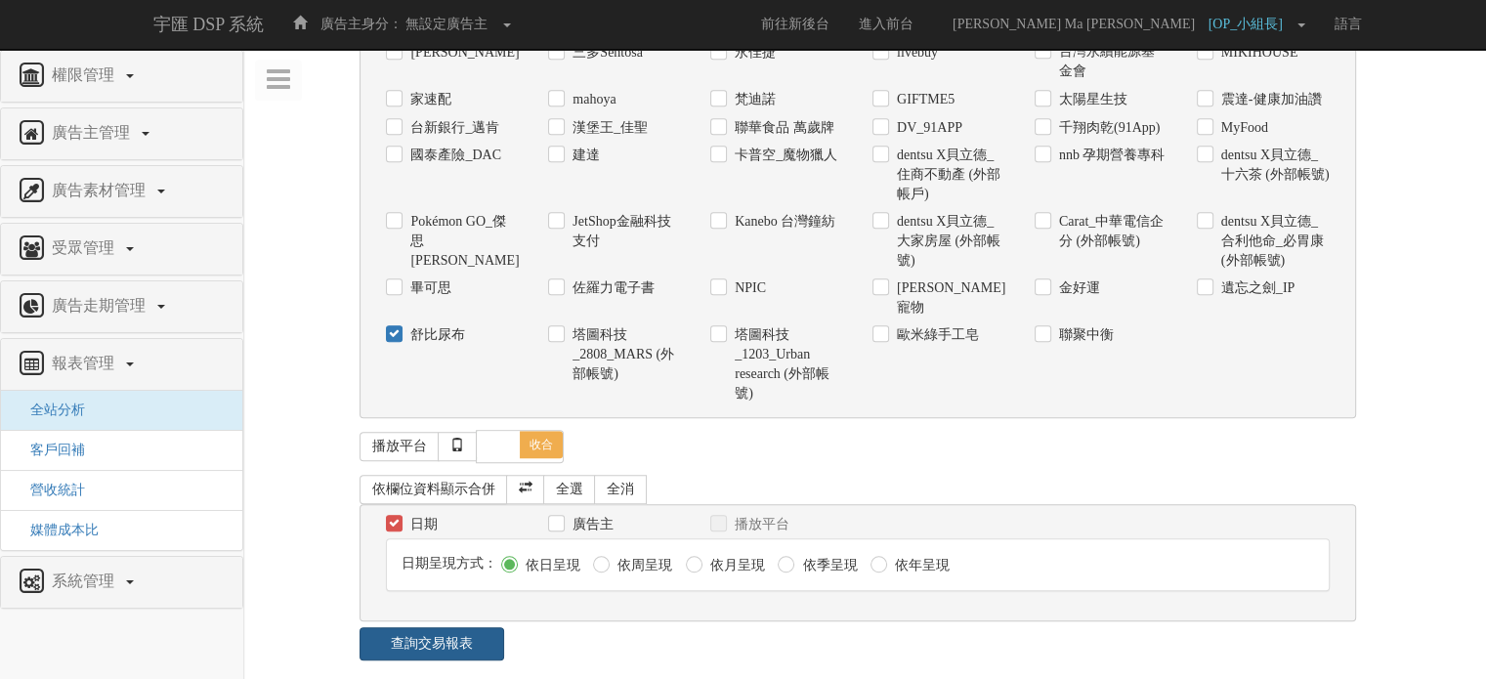
click at [422, 627] on link "查詢交易報表" at bounding box center [432, 643] width 144 height 33
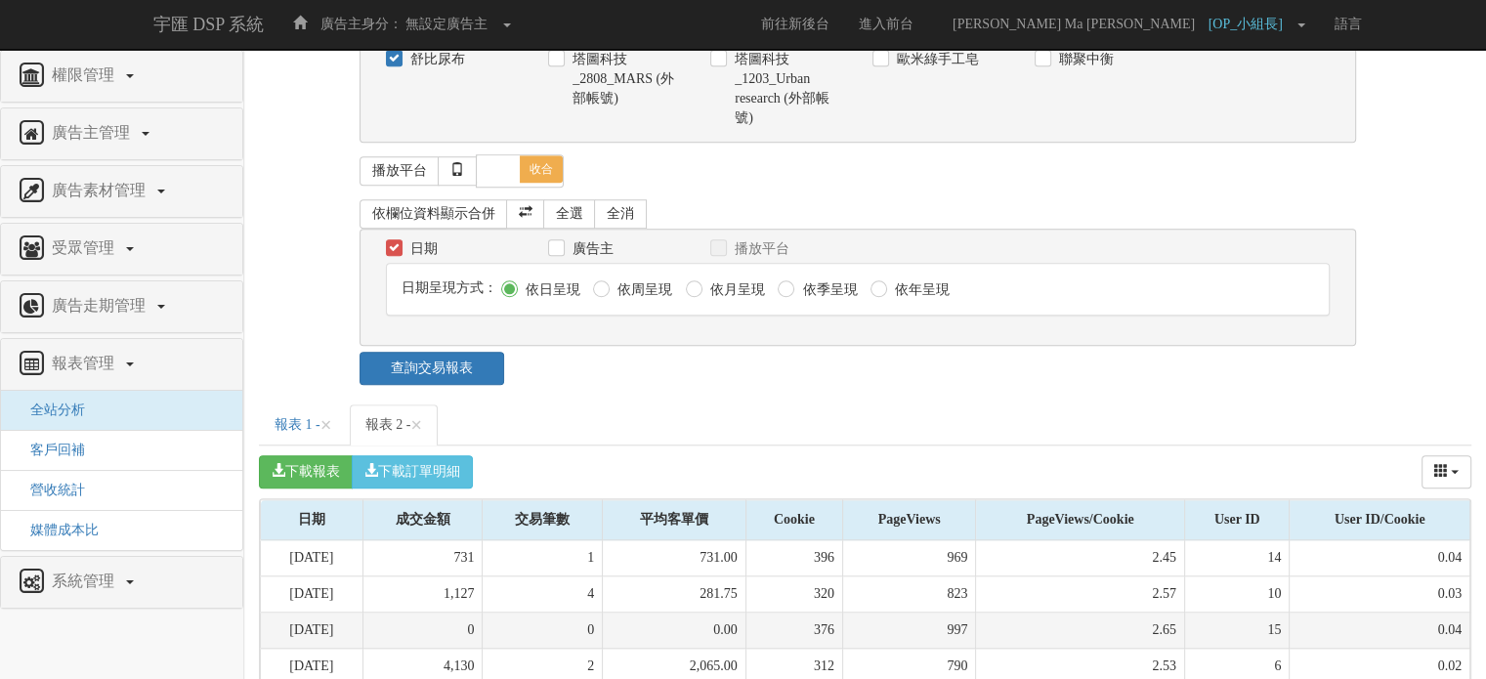
scroll to position [1772, 0]
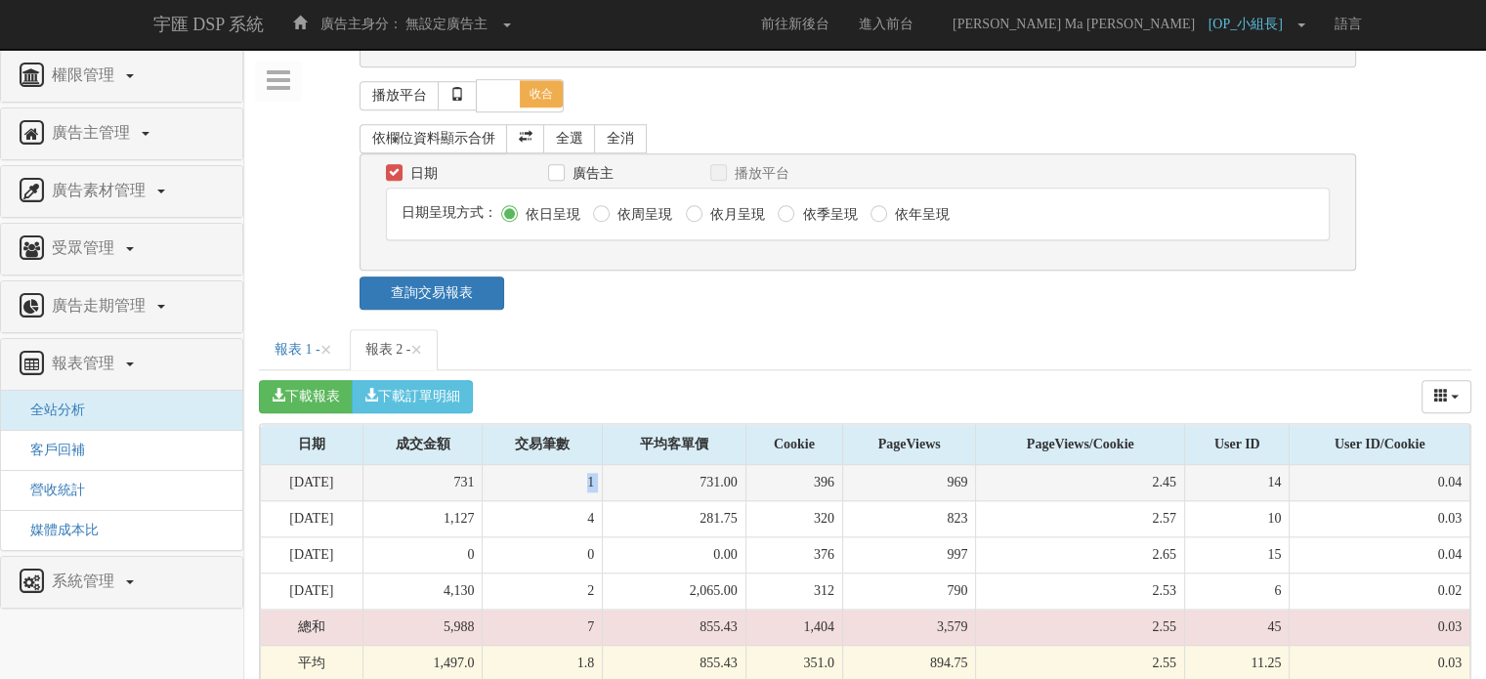
drag, startPoint x: 603, startPoint y: 465, endPoint x: 621, endPoint y: 461, distance: 18.0
click at [621, 465] on tr "[DATE] 731 1 731.00 396 969 2.45 14 0.04" at bounding box center [866, 483] width 1210 height 36
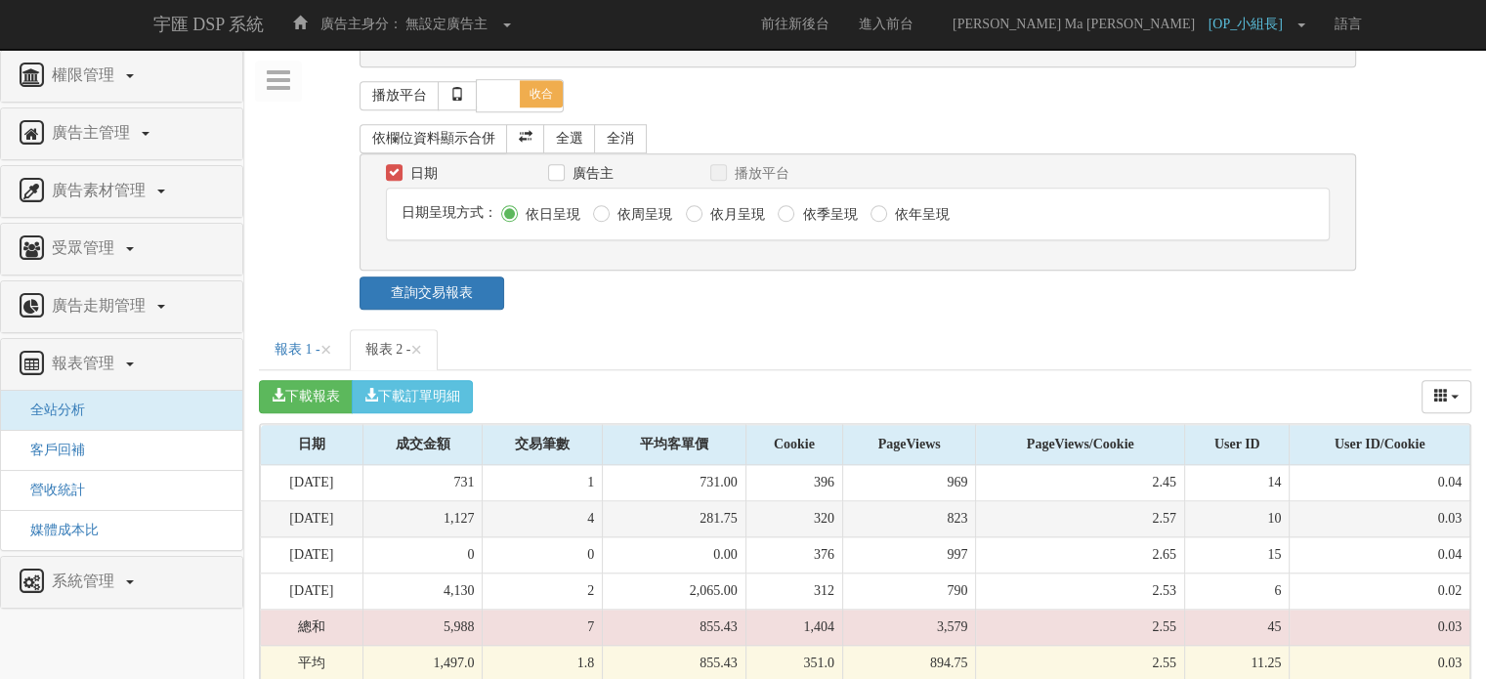
click at [672, 501] on td "281.75" at bounding box center [674, 519] width 143 height 36
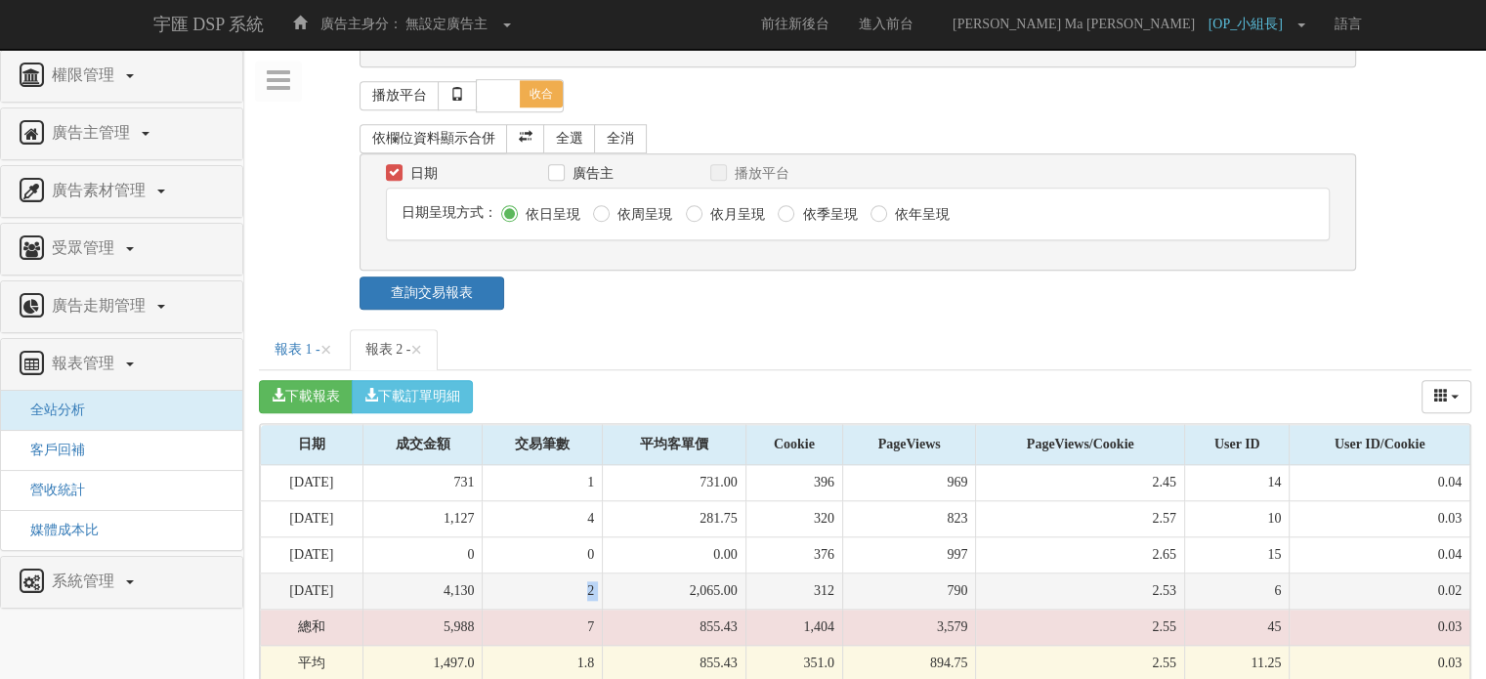
drag, startPoint x: 680, startPoint y: 566, endPoint x: 583, endPoint y: 571, distance: 96.9
click at [583, 574] on tr "[DATE] 4,130 2 2,065.00 312 790 2.53 6 0.02" at bounding box center [866, 592] width 1210 height 36
click at [583, 574] on td "2" at bounding box center [543, 592] width 120 height 36
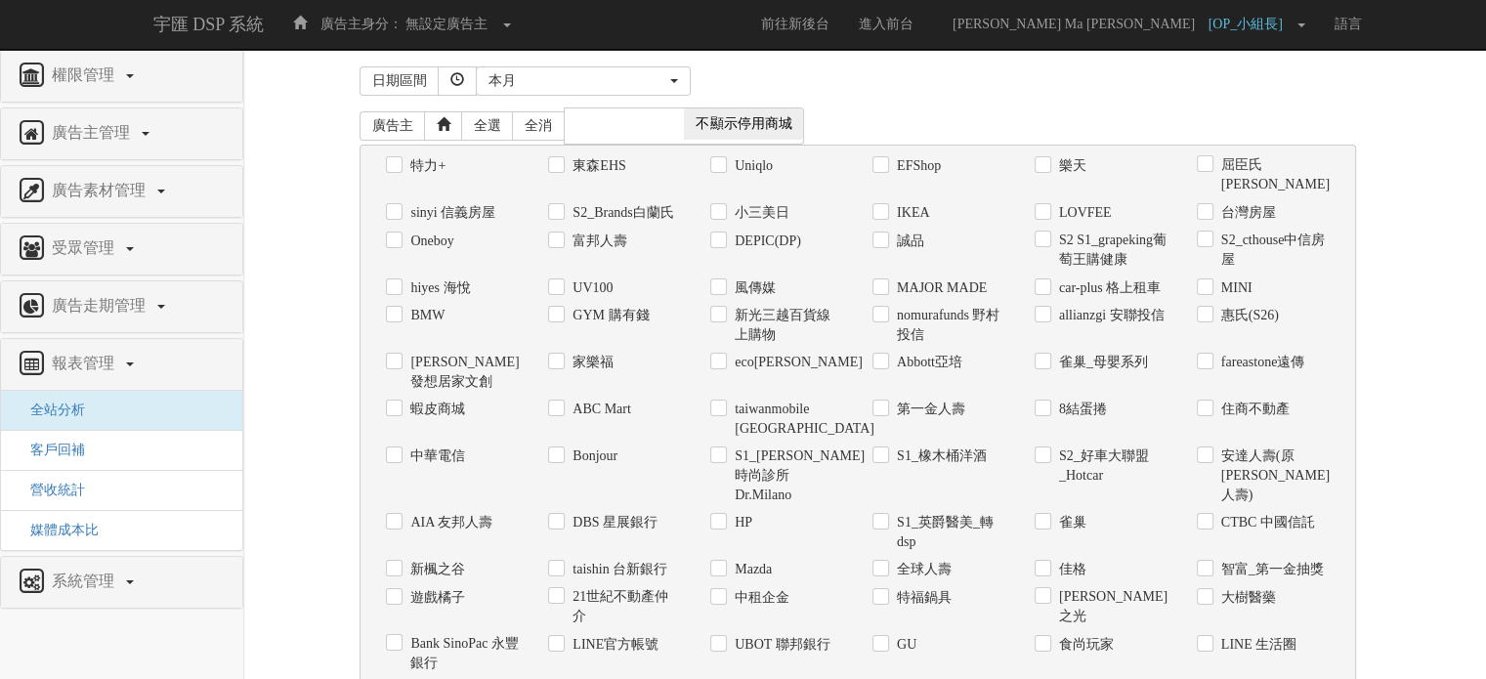
scroll to position [0, 0]
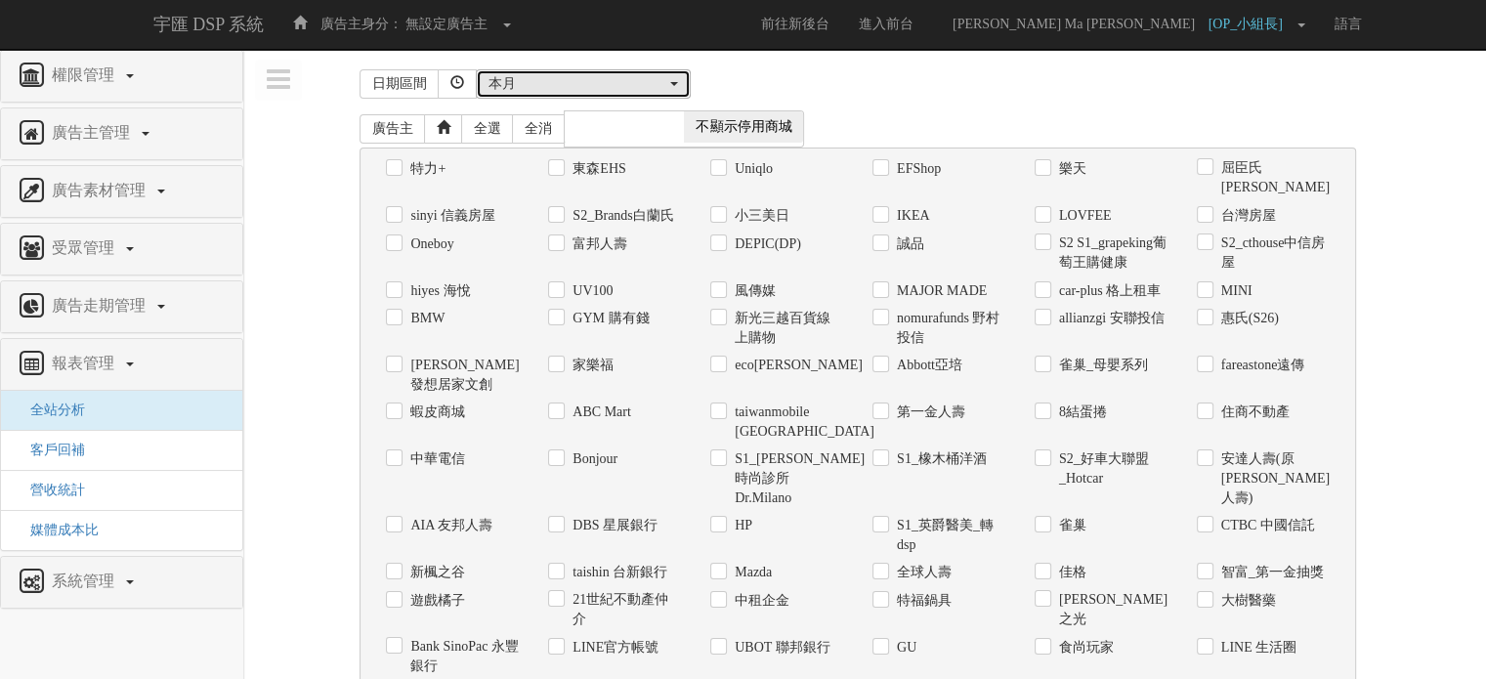
click at [562, 85] on div "本月" at bounding box center [578, 84] width 178 height 20
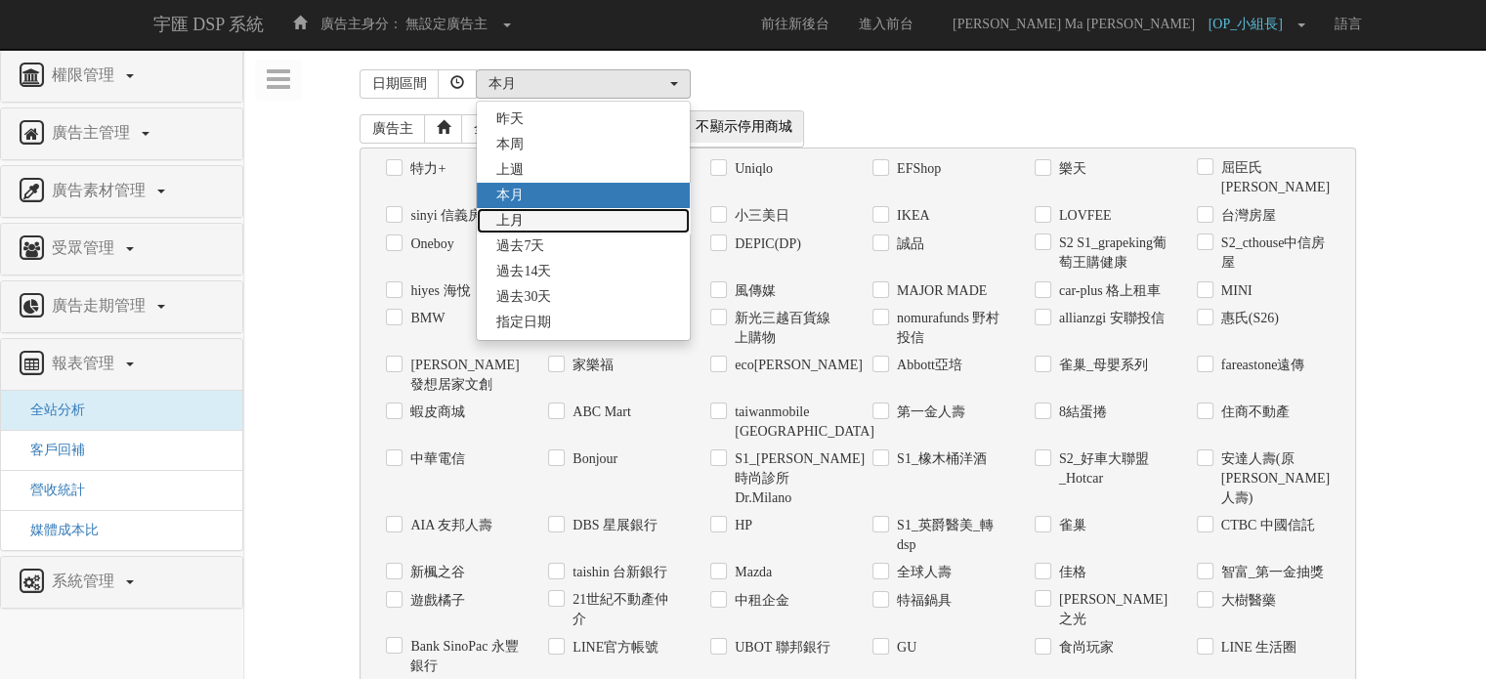
click at [514, 228] on span "上月" at bounding box center [509, 221] width 27 height 20
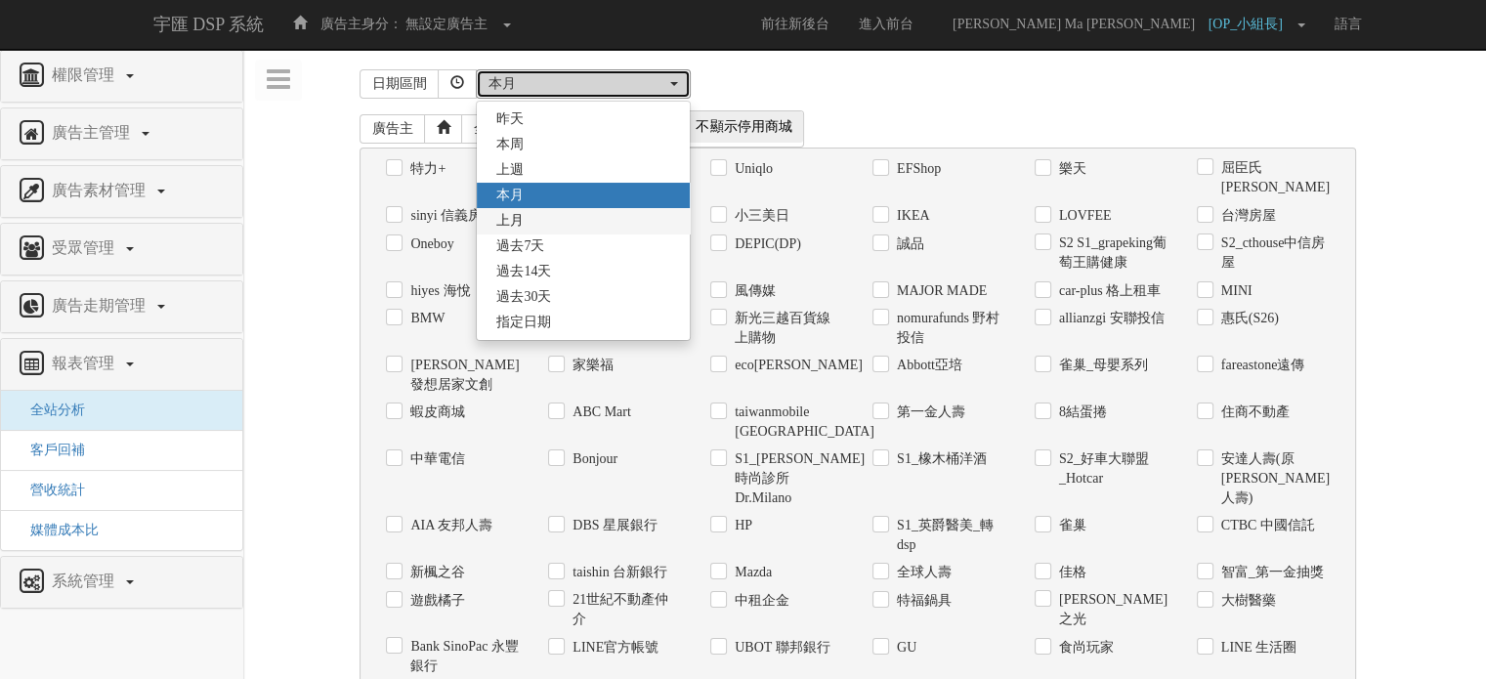
select select "LastMonth"
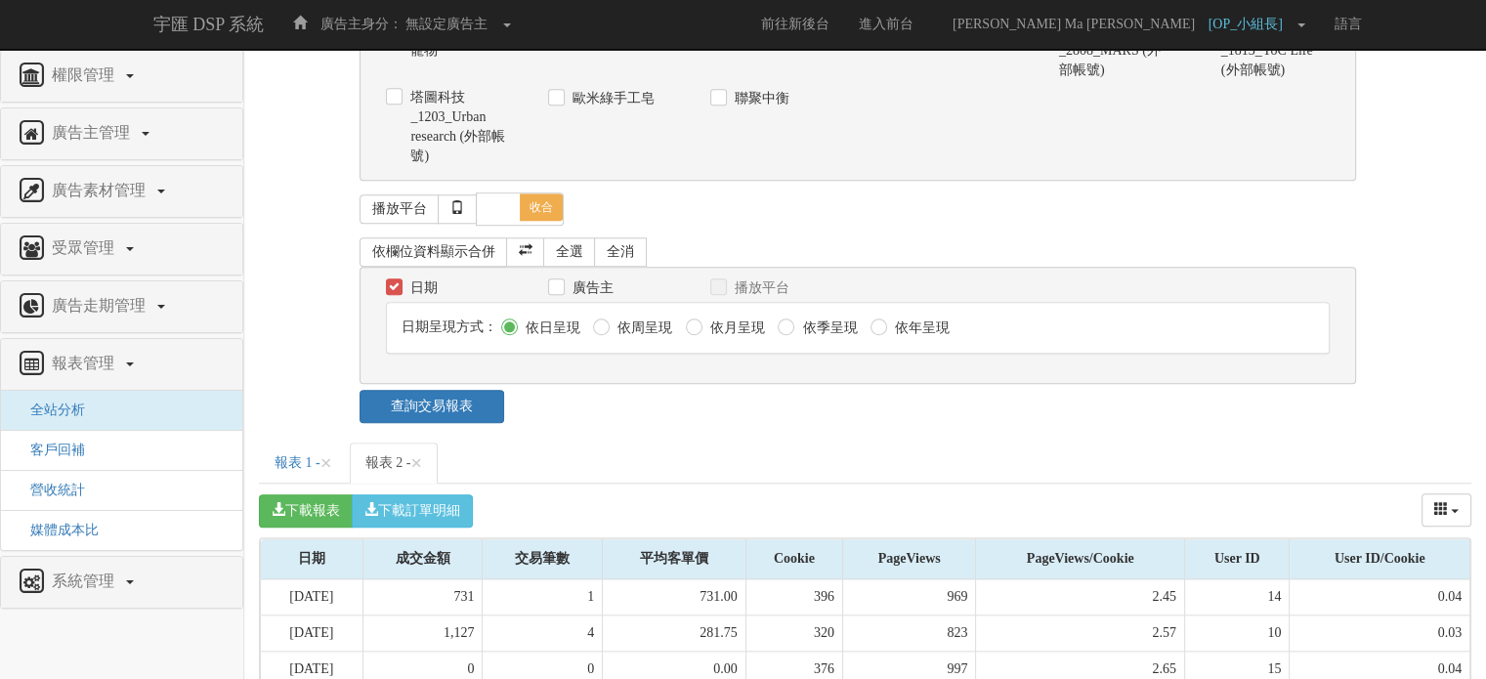
scroll to position [1903, 0]
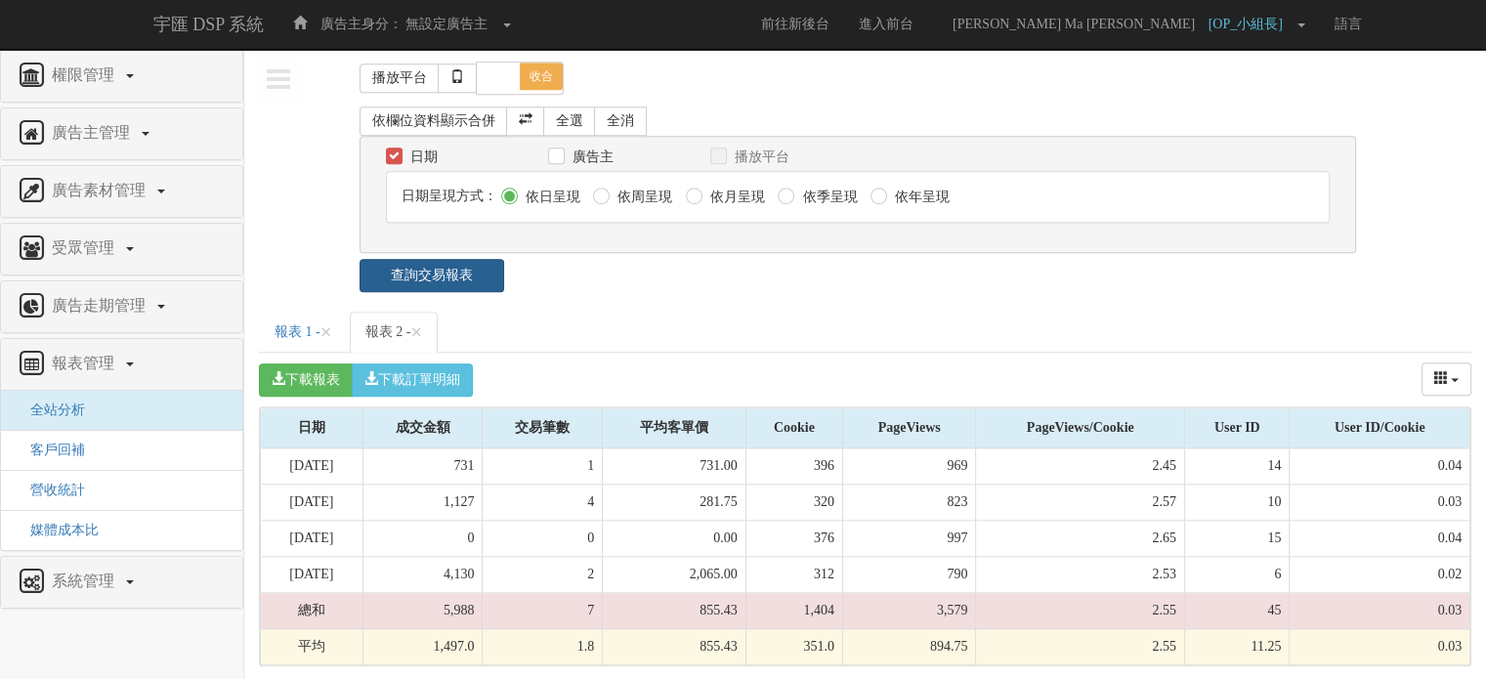
click at [432, 269] on link "查詢交易報表" at bounding box center [432, 275] width 144 height 33
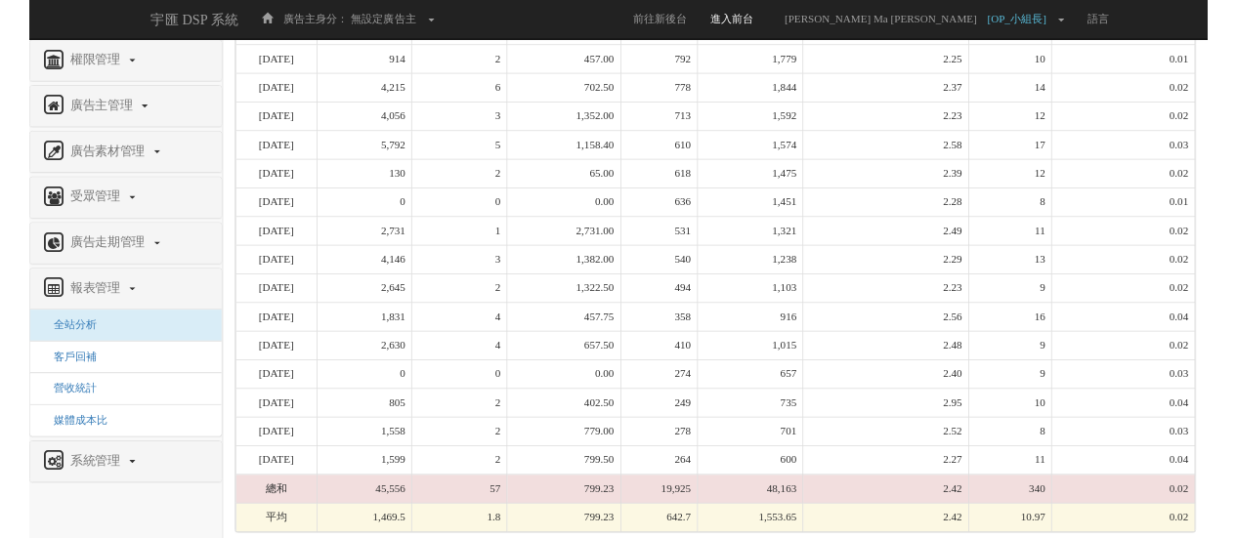
scroll to position [2866, 0]
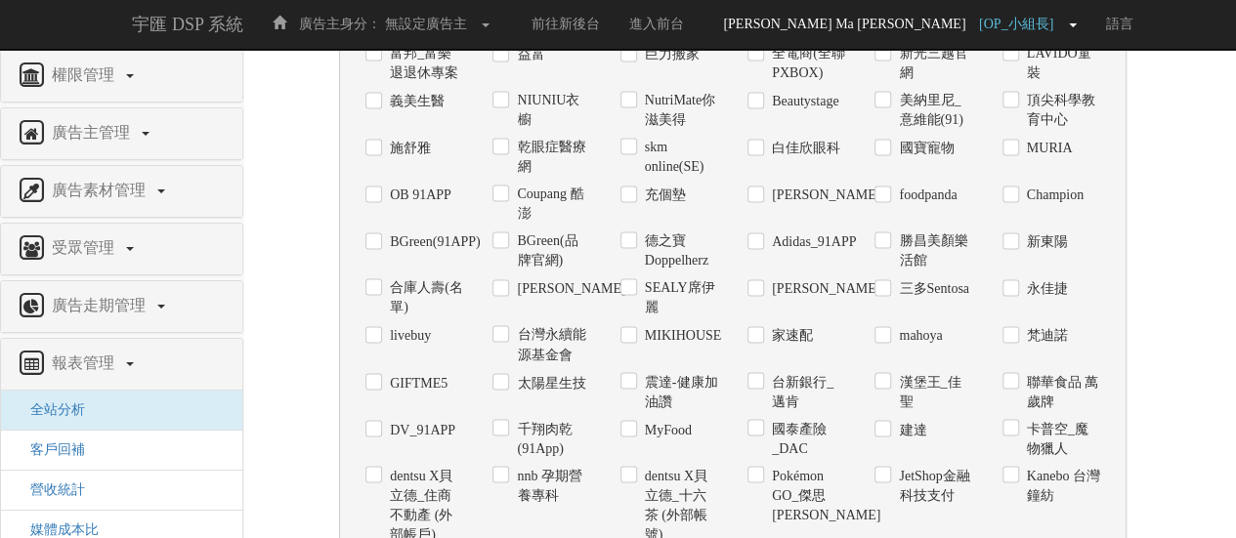
scroll to position [1498, 0]
